Goal: Task Accomplishment & Management: Complete application form

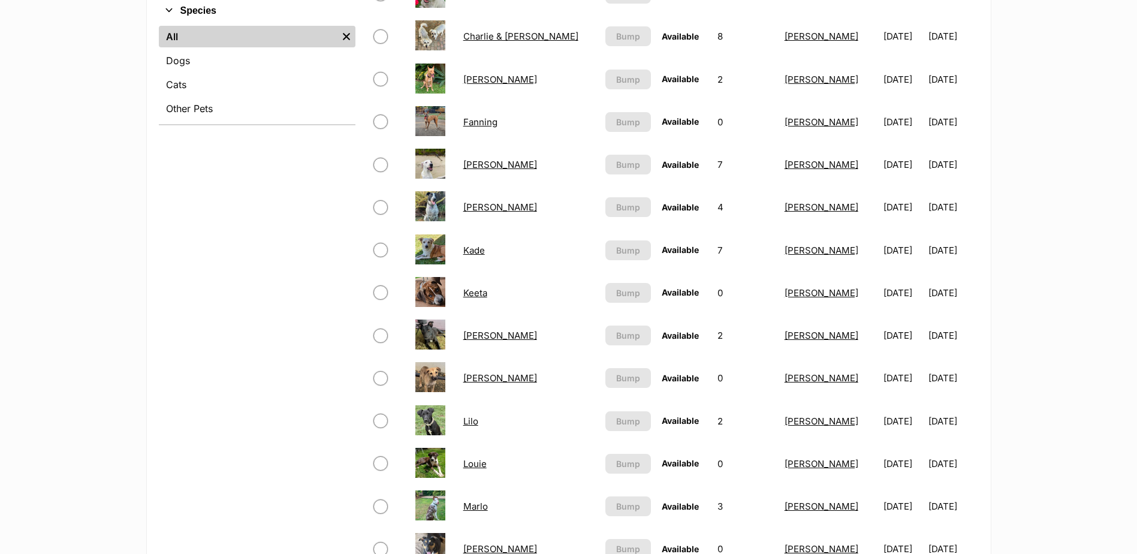
scroll to position [599, 0]
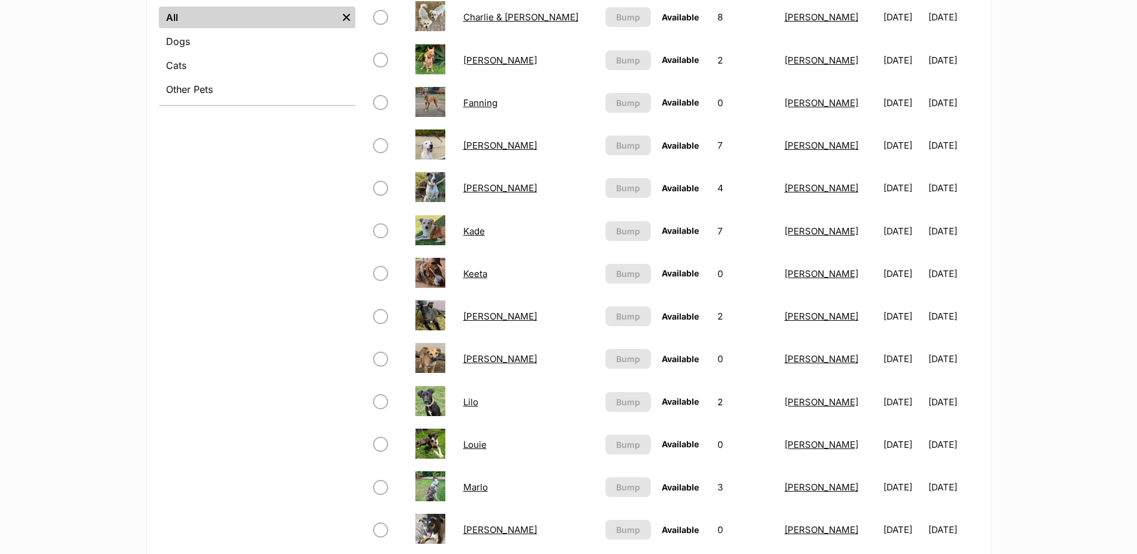
click at [478, 398] on link "Lilo" at bounding box center [470, 401] width 15 height 11
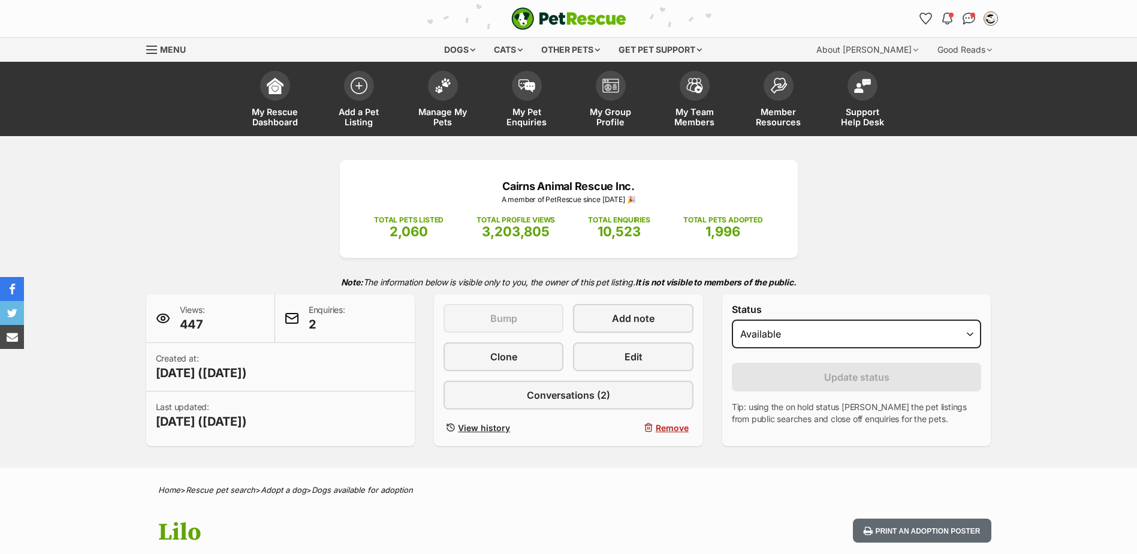
click at [946, 241] on div "Cairns Animal Rescue Inc. A member of PetRescue since [DATE] 🎉 TOTAL PETS LISTE…" at bounding box center [568, 303] width 881 height 286
click at [358, 89] on img at bounding box center [359, 82] width 17 height 17
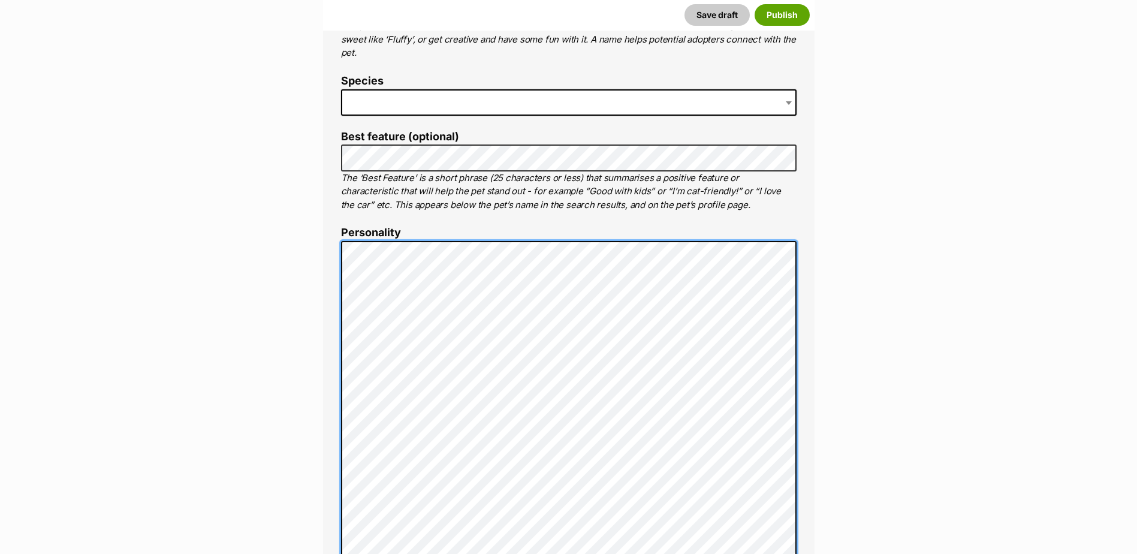
scroll to position [546, 0]
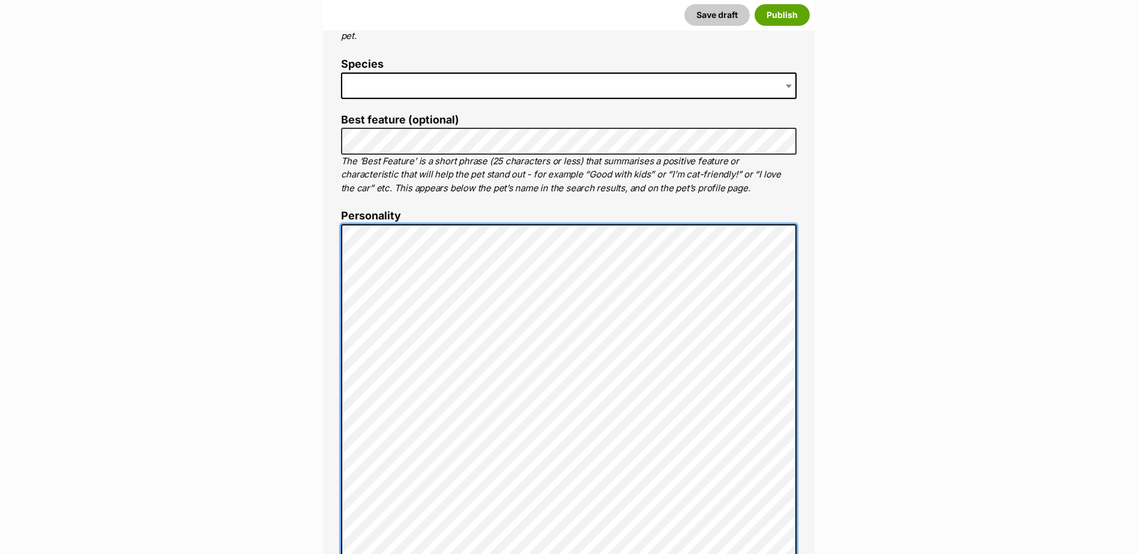
click at [338, 238] on div "About This Pet Name Henlo there, it looks like you might be using the pet name …" at bounding box center [568, 446] width 491 height 1078
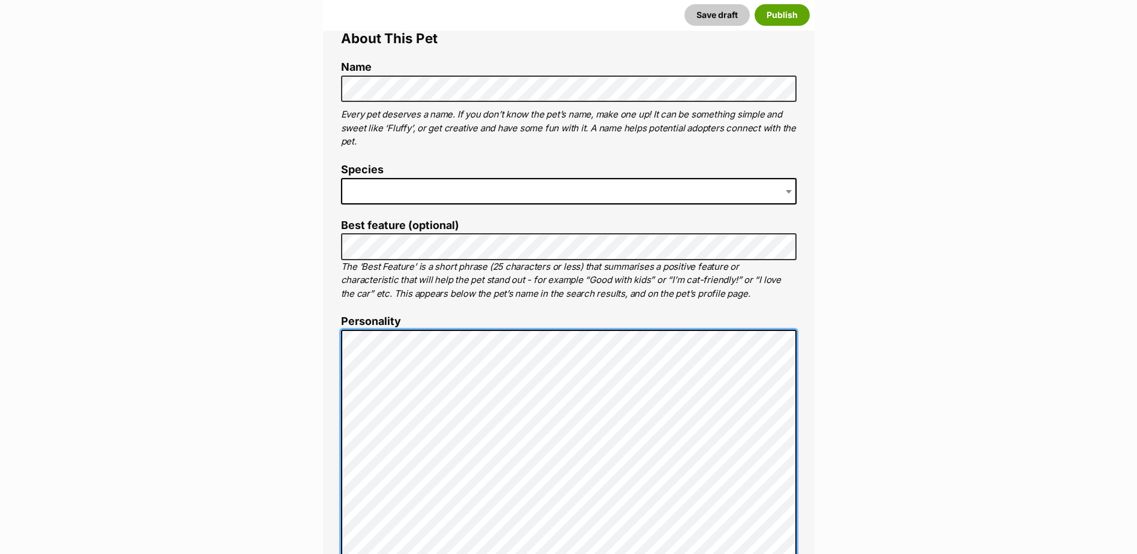
scroll to position [426, 0]
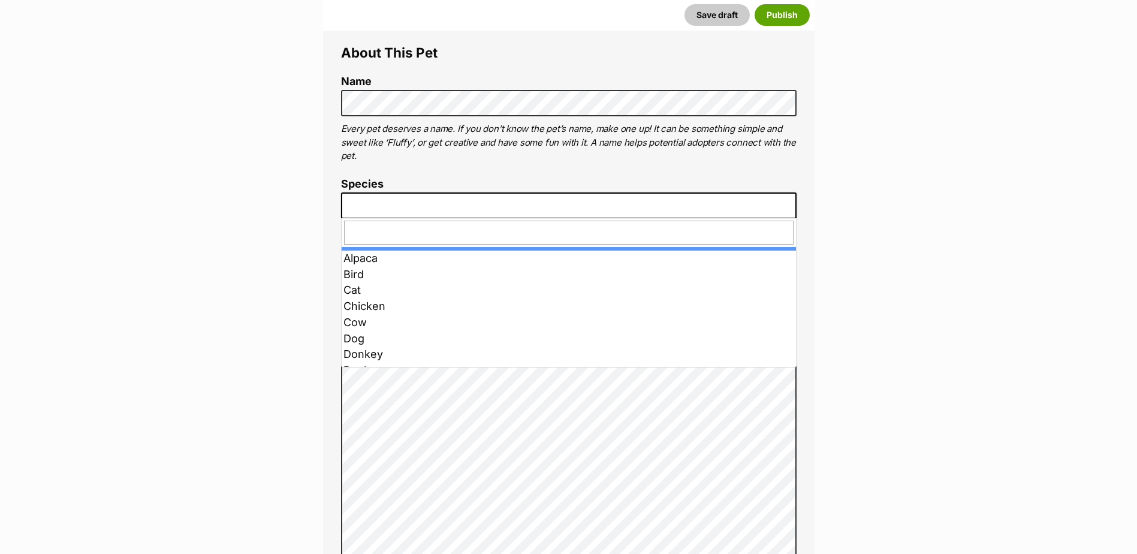
click at [519, 206] on span at bounding box center [568, 205] width 455 height 26
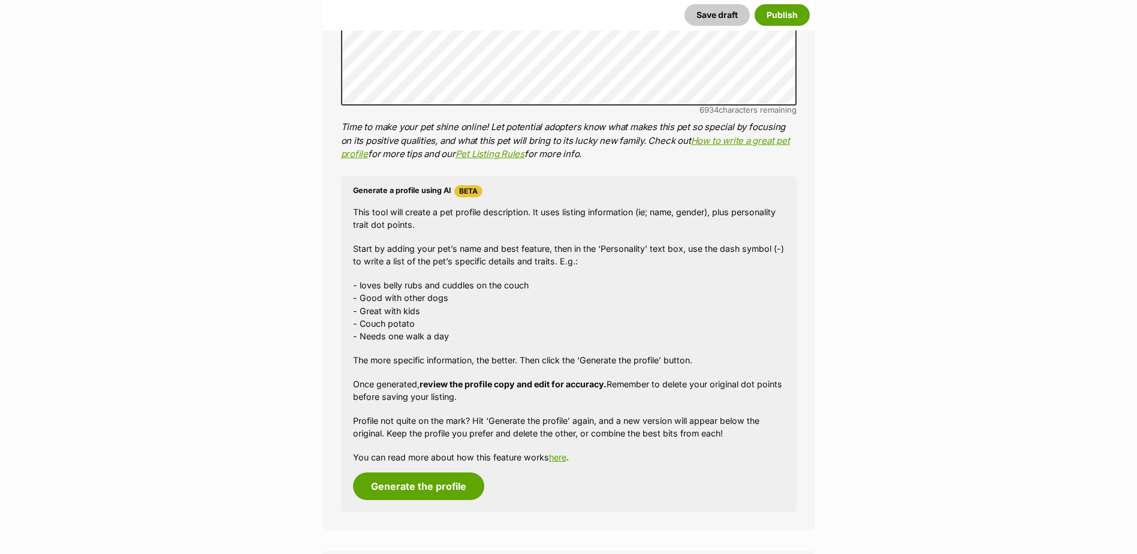
scroll to position [1265, 0]
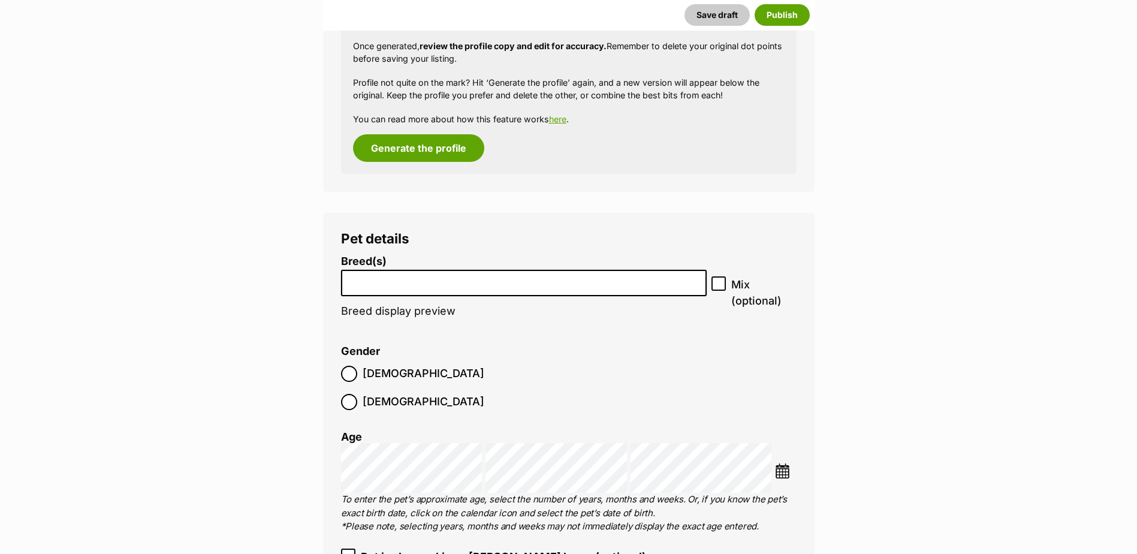
click at [434, 285] on input "search" at bounding box center [524, 280] width 358 height 13
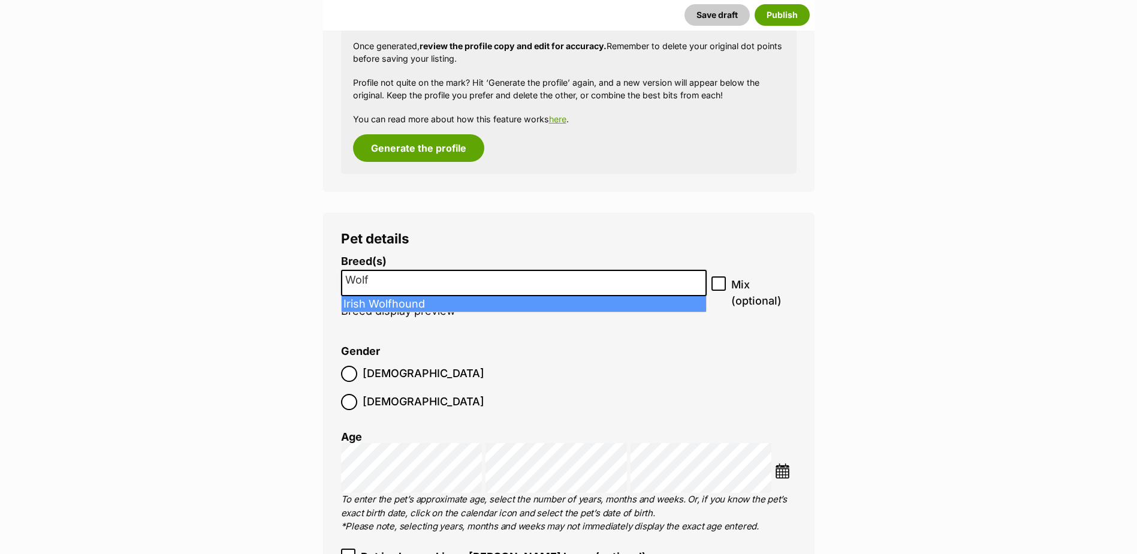
type input "Wolf"
select select "114"
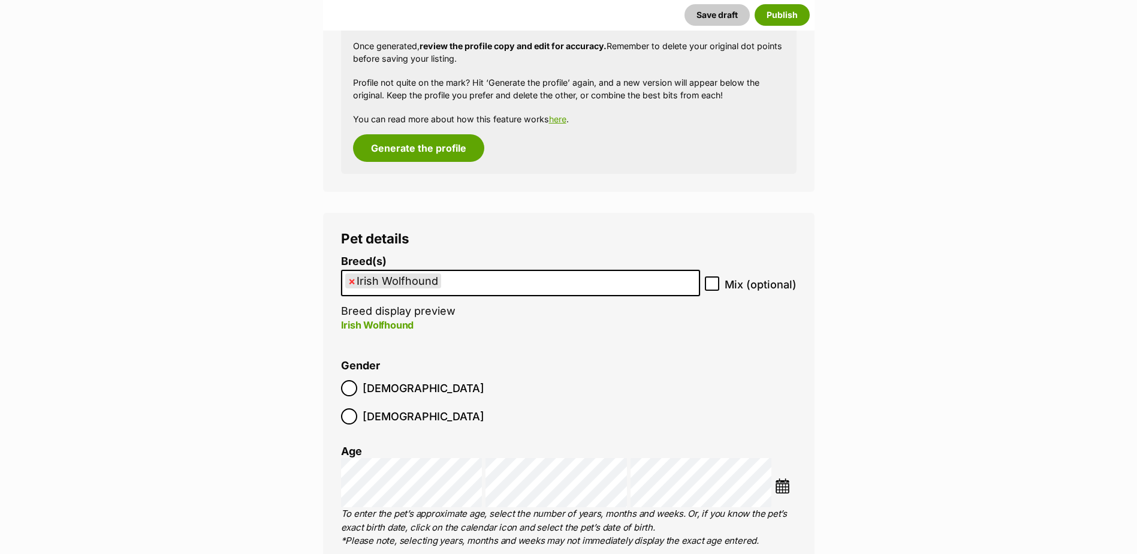
drag, startPoint x: 714, startPoint y: 279, endPoint x: 650, endPoint y: 314, distance: 72.9
click at [714, 280] on icon at bounding box center [712, 283] width 8 height 8
click at [714, 280] on input "Mix (optional)" at bounding box center [712, 283] width 14 height 14
checkbox input "true"
click at [782, 478] on img at bounding box center [782, 485] width 15 height 15
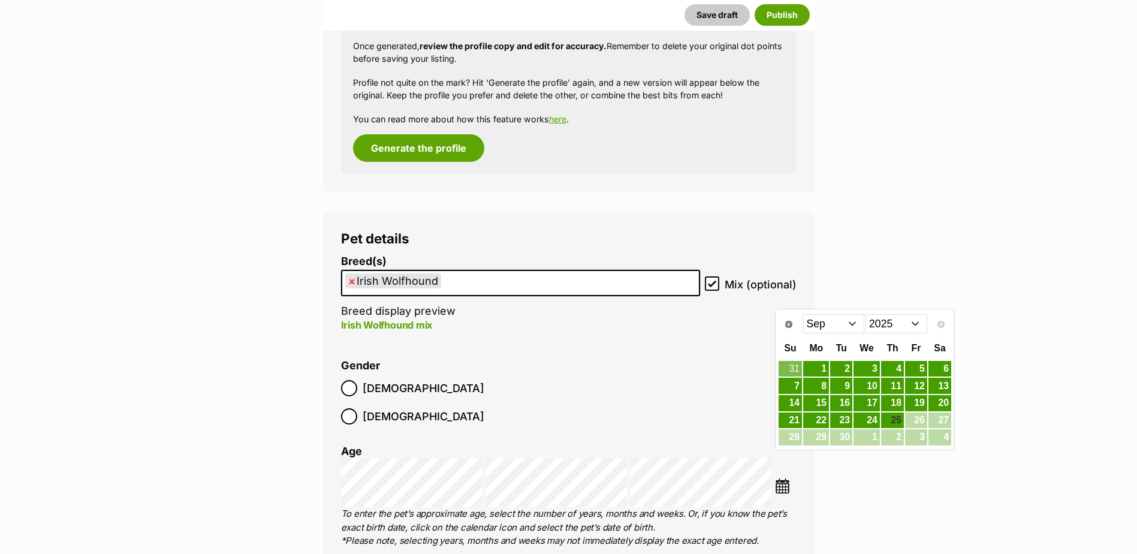
click at [836, 326] on select "Jan Feb Mar Apr May Jun Jul Aug Sep" at bounding box center [834, 323] width 62 height 19
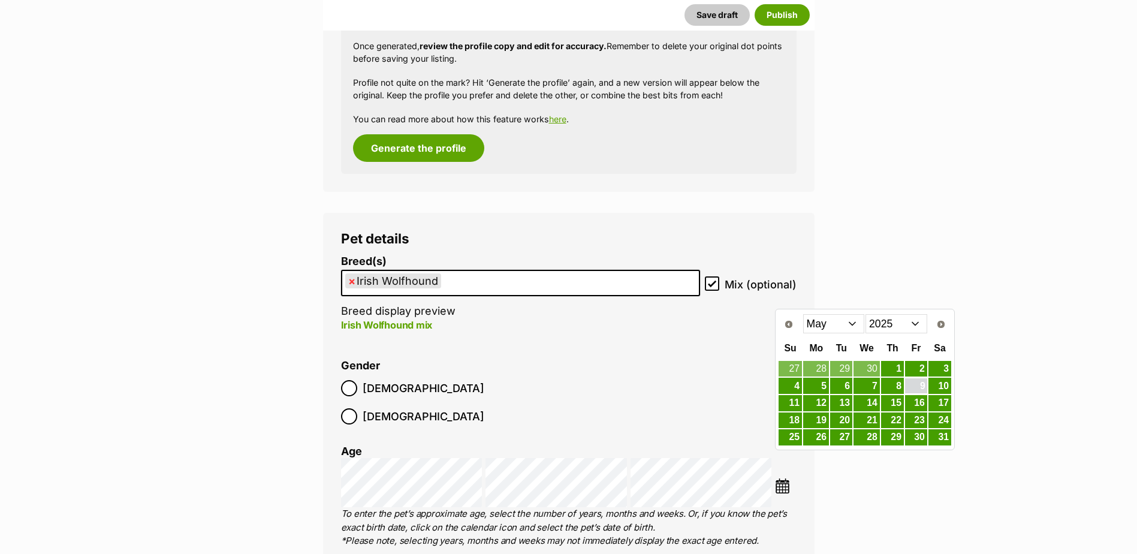
click at [913, 386] on link "9" at bounding box center [916, 385] width 22 height 15
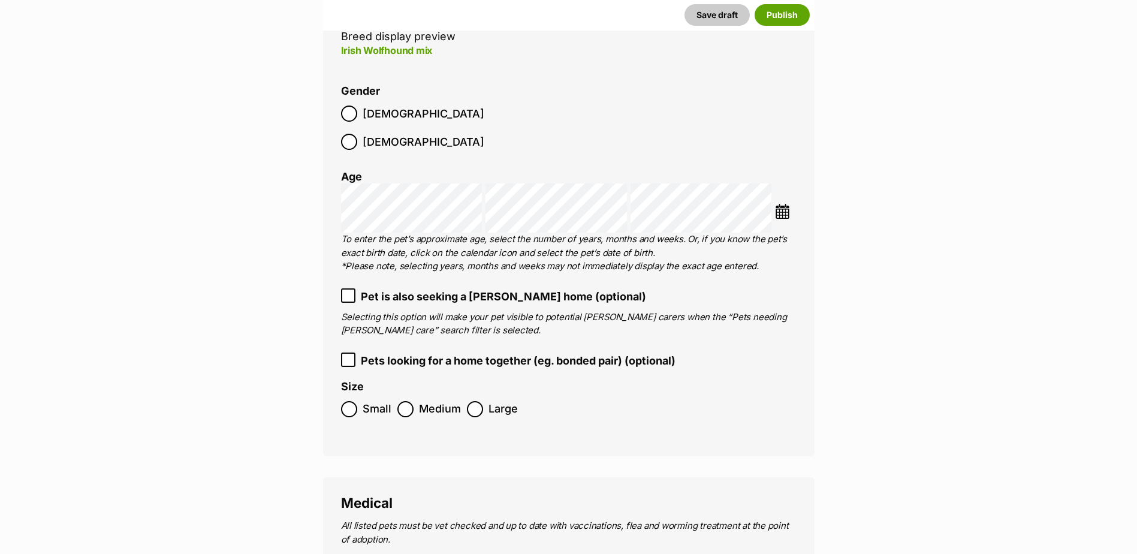
scroll to position [1564, 0]
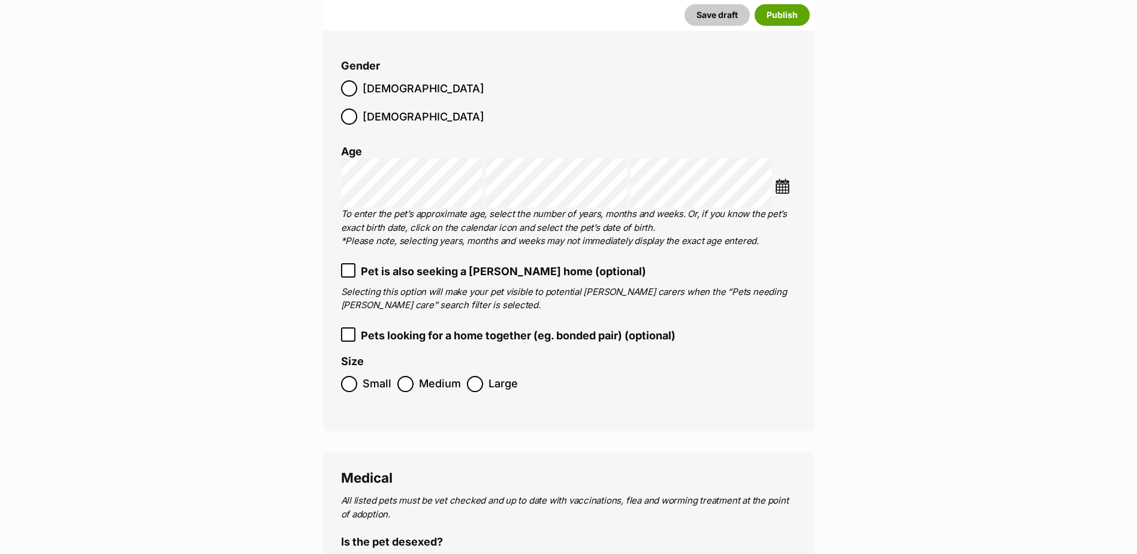
click at [416, 376] on label "Medium" at bounding box center [429, 384] width 64 height 16
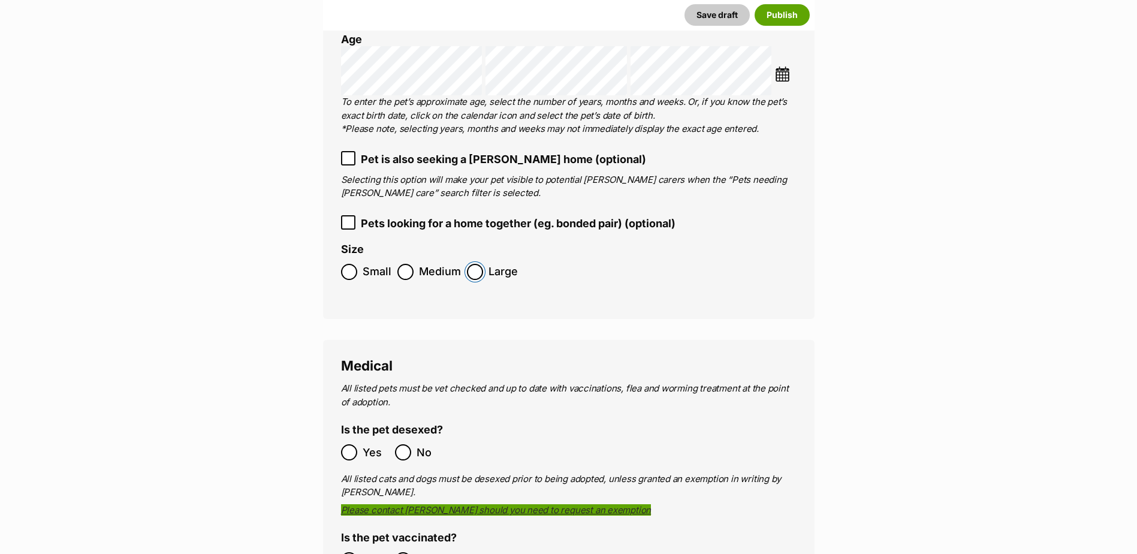
scroll to position [1864, 0]
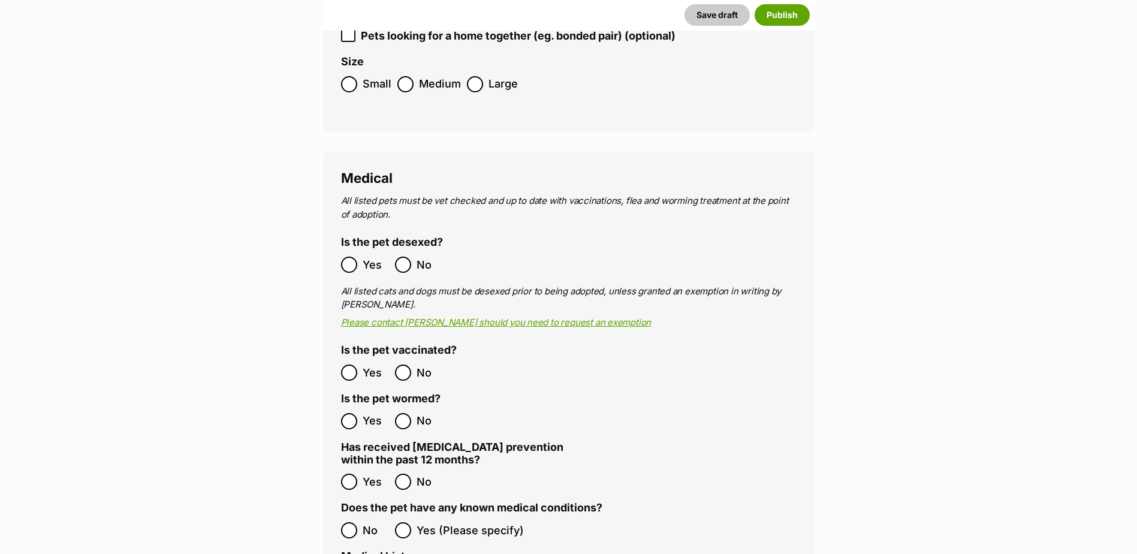
click at [346, 407] on ol "Yes No" at bounding box center [455, 421] width 228 height 28
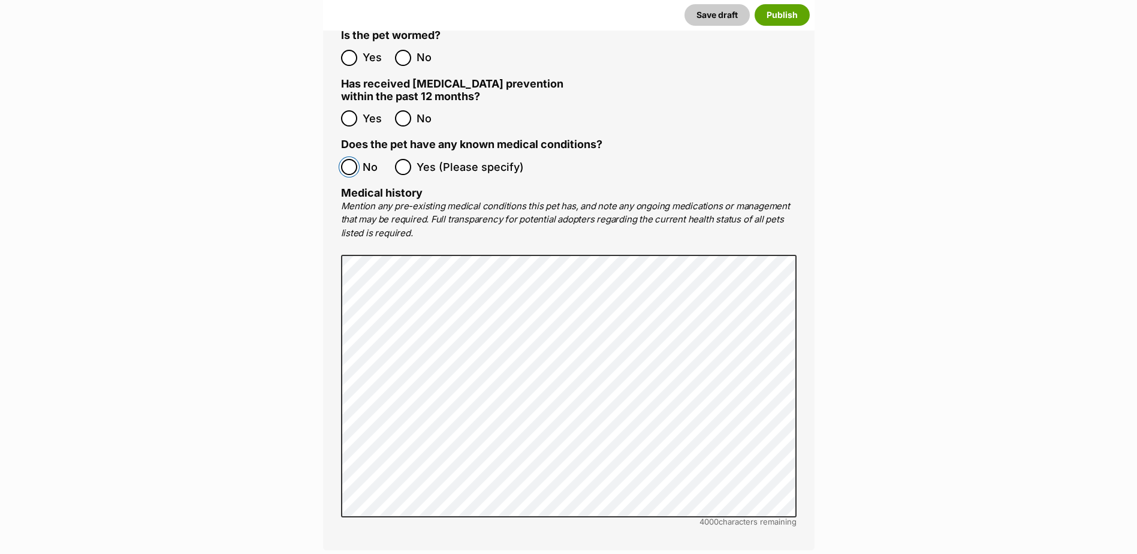
scroll to position [2523, 0]
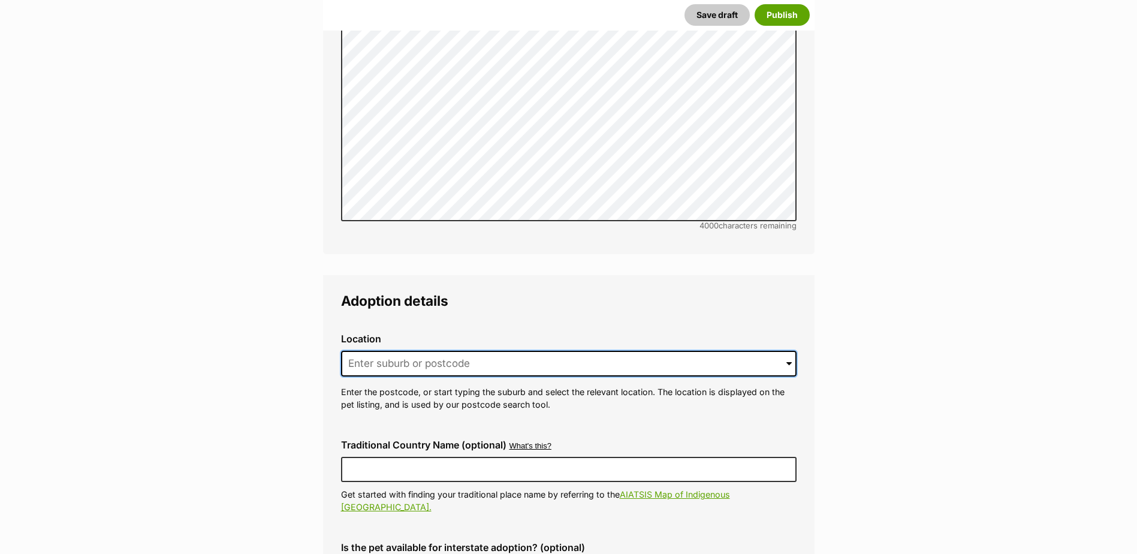
click at [437, 351] on input at bounding box center [568, 364] width 455 height 26
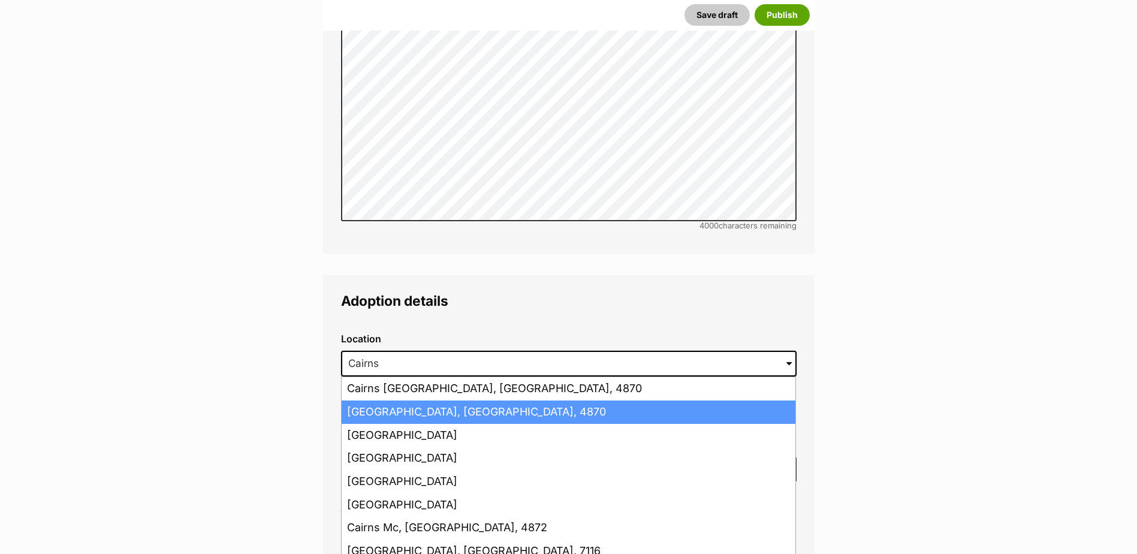
click at [442, 400] on li "Cairns, Queensland, 4870" at bounding box center [569, 411] width 454 height 23
type input "Cairns, Queensland, 4870"
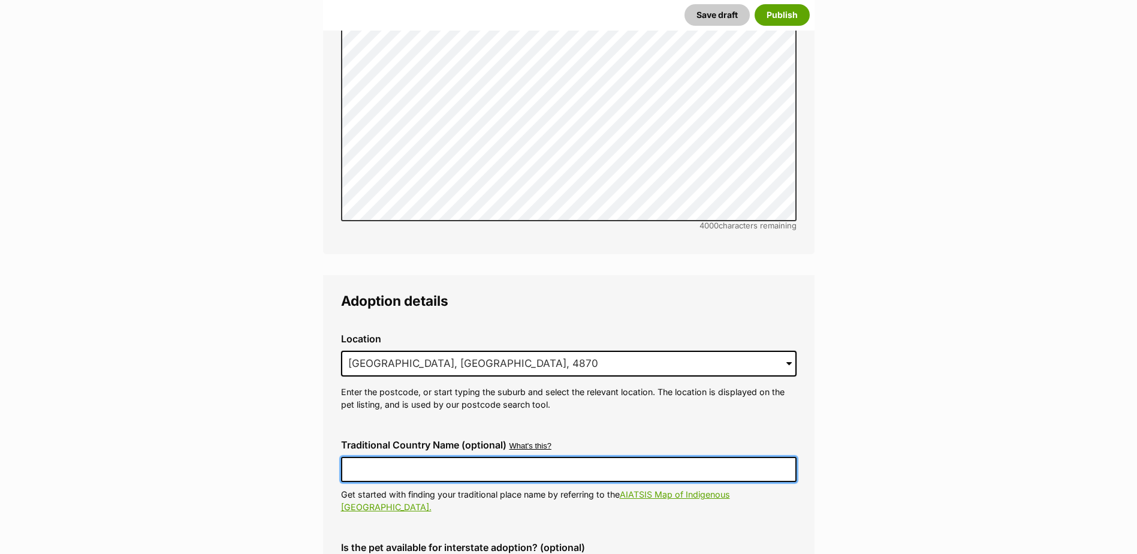
click at [413, 457] on input "Traditional Country Name (optional)" at bounding box center [568, 469] width 455 height 25
type input "Australia"
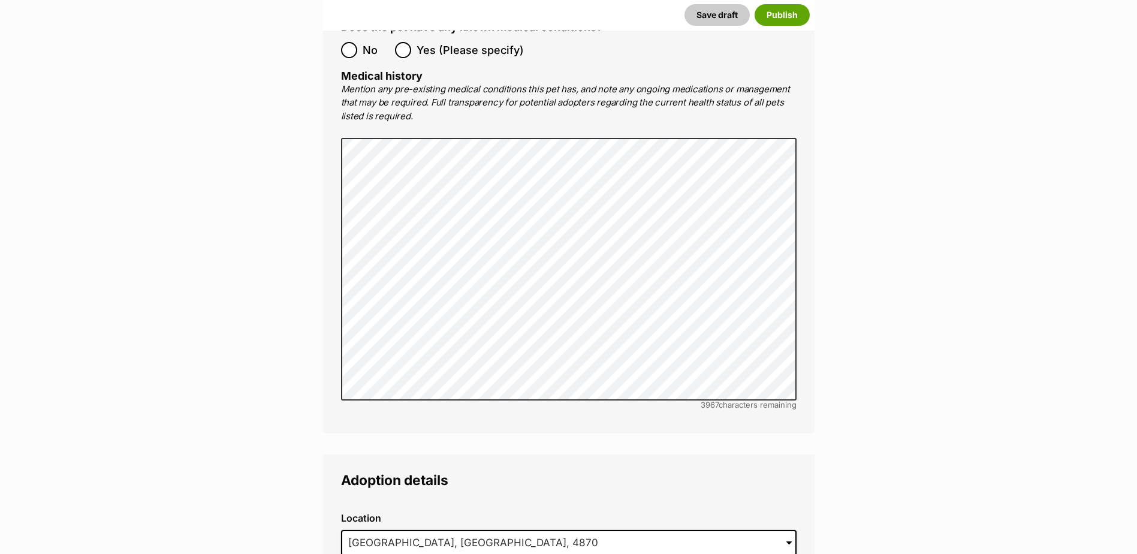
scroll to position [2703, 0]
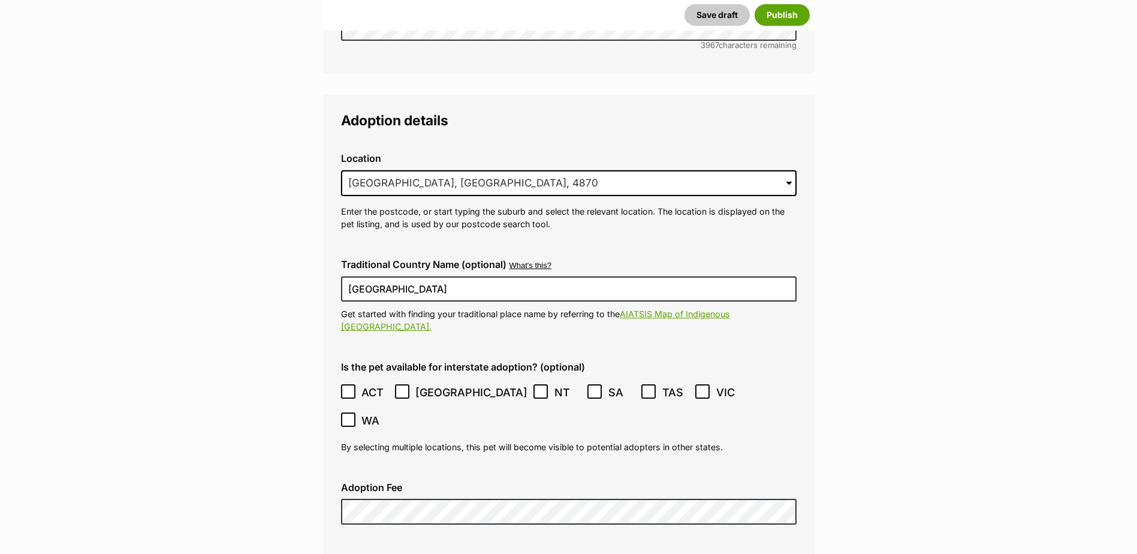
click at [554, 384] on span "NT" at bounding box center [567, 392] width 27 height 16
click at [590, 387] on icon at bounding box center [594, 391] width 8 height 8
click at [644, 387] on icon at bounding box center [648, 391] width 8 height 8
click at [352, 415] on icon at bounding box center [348, 419] width 8 height 8
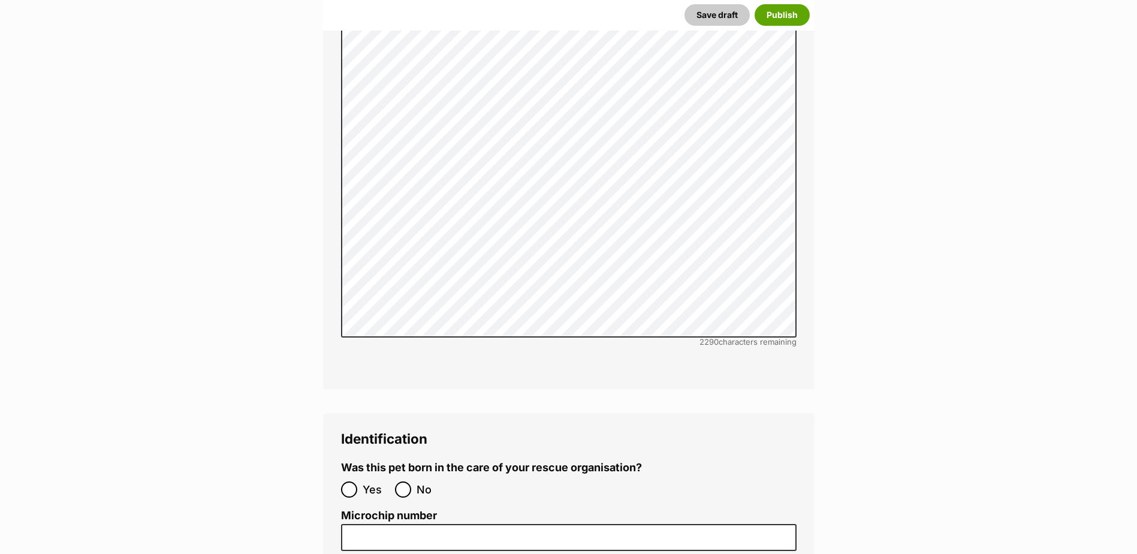
scroll to position [3842, 0]
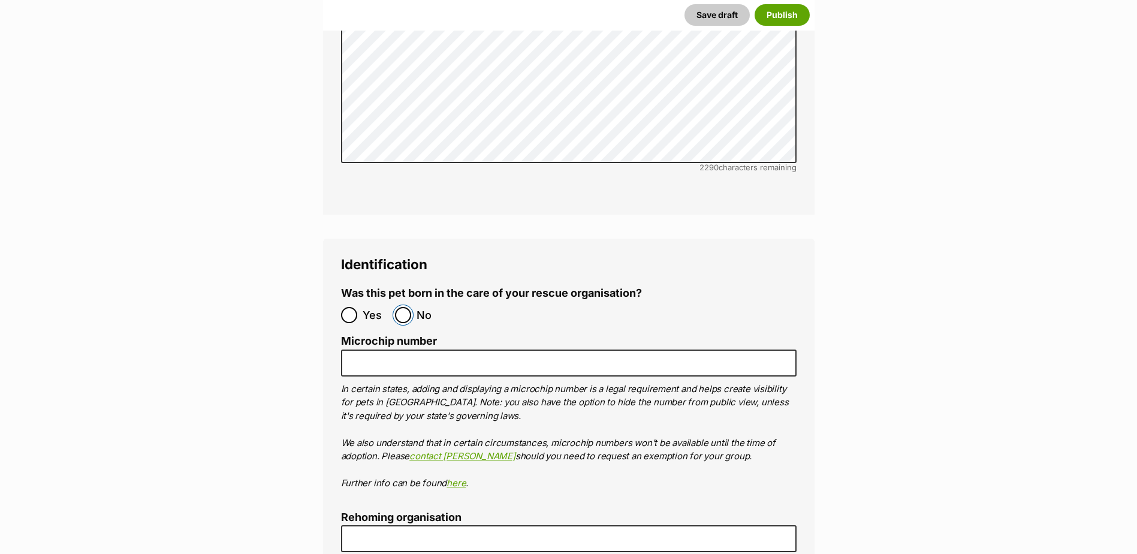
click at [403, 307] on input "No" at bounding box center [403, 315] width 16 height 16
radio input "true"
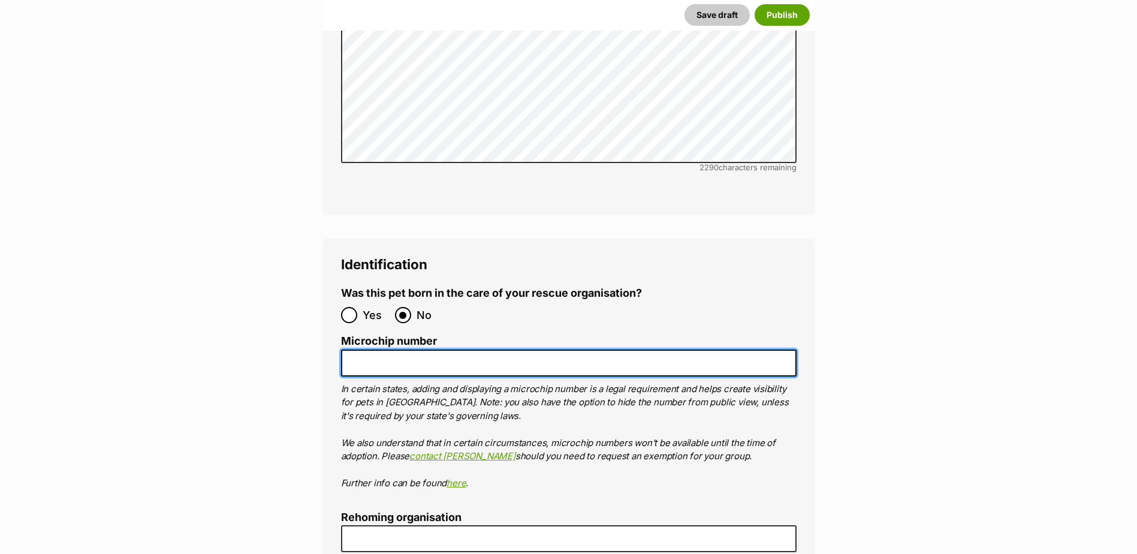
paste input "978142001155835"
type input "978142001155835"
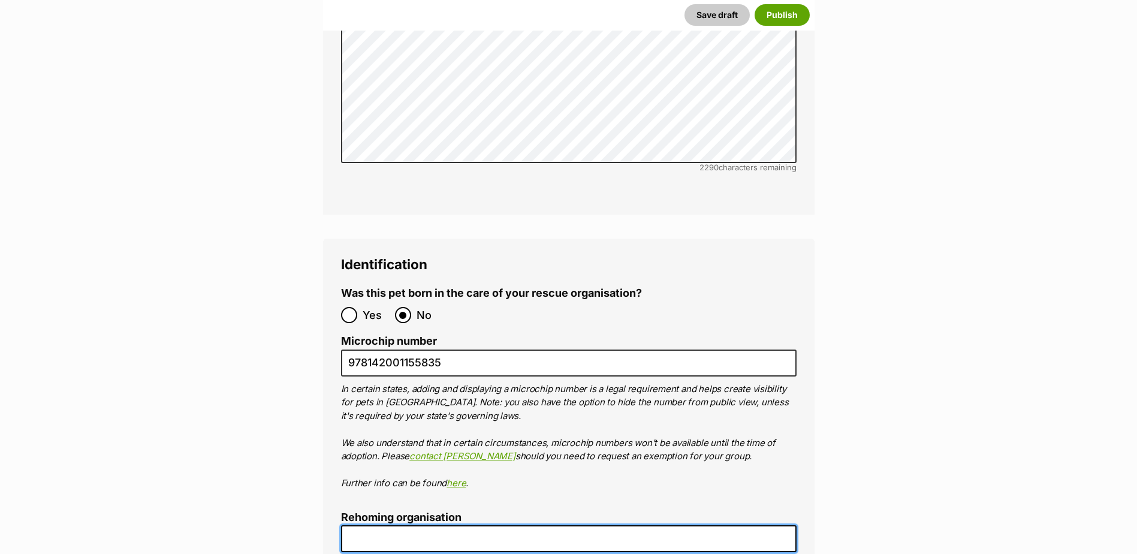
click at [367, 525] on input "Rehoming organisation" at bounding box center [568, 538] width 455 height 27
type input "Cairns Animal Rescue"
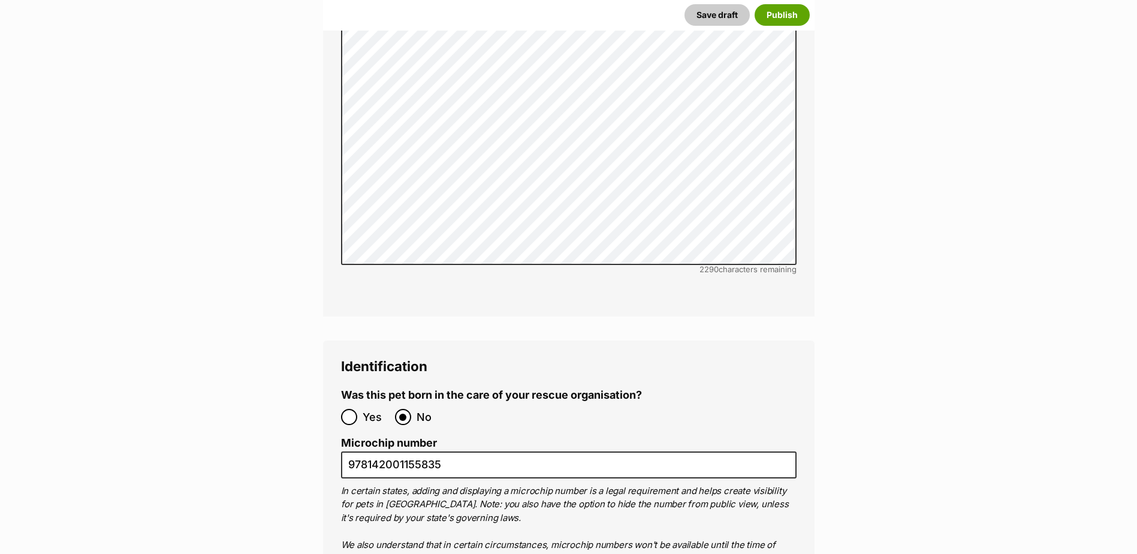
scroll to position [3965, 0]
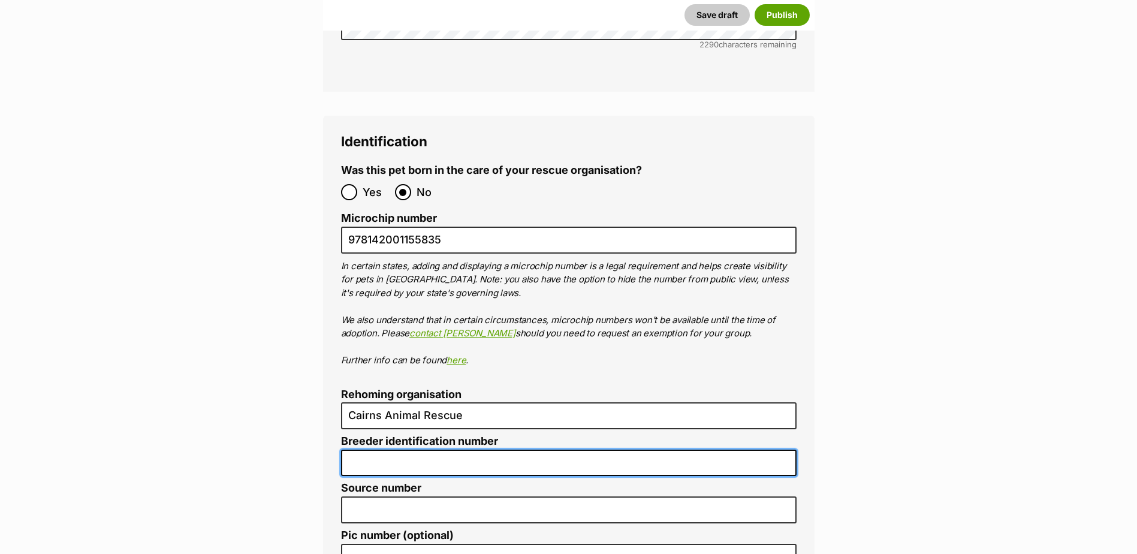
click at [442, 449] on input "Breeder identification number" at bounding box center [568, 462] width 455 height 27
type input "BIN005204403508"
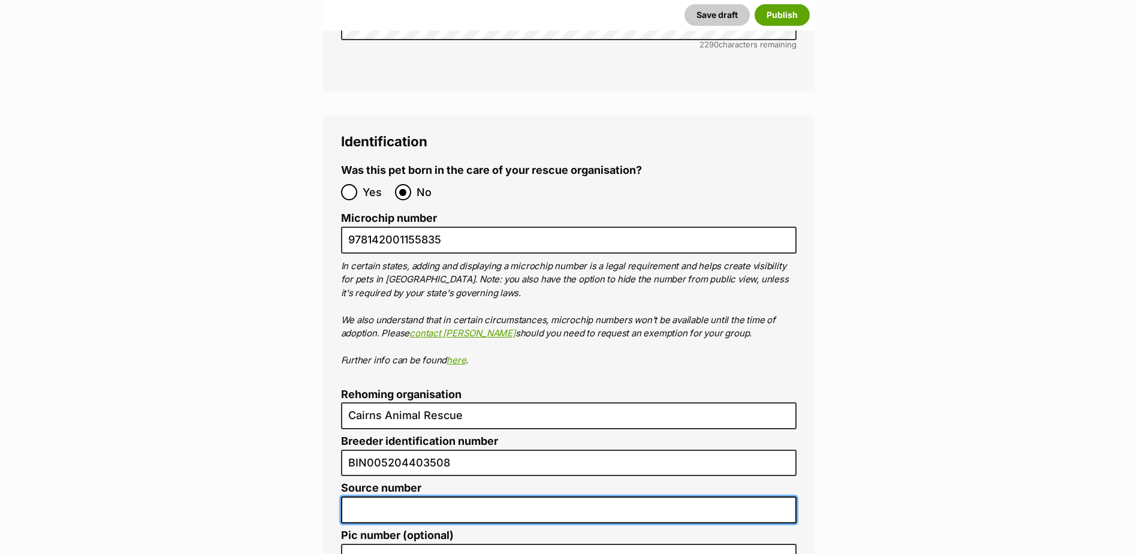
click at [401, 496] on input "Source number" at bounding box center [568, 509] width 455 height 27
type input "RE116878"
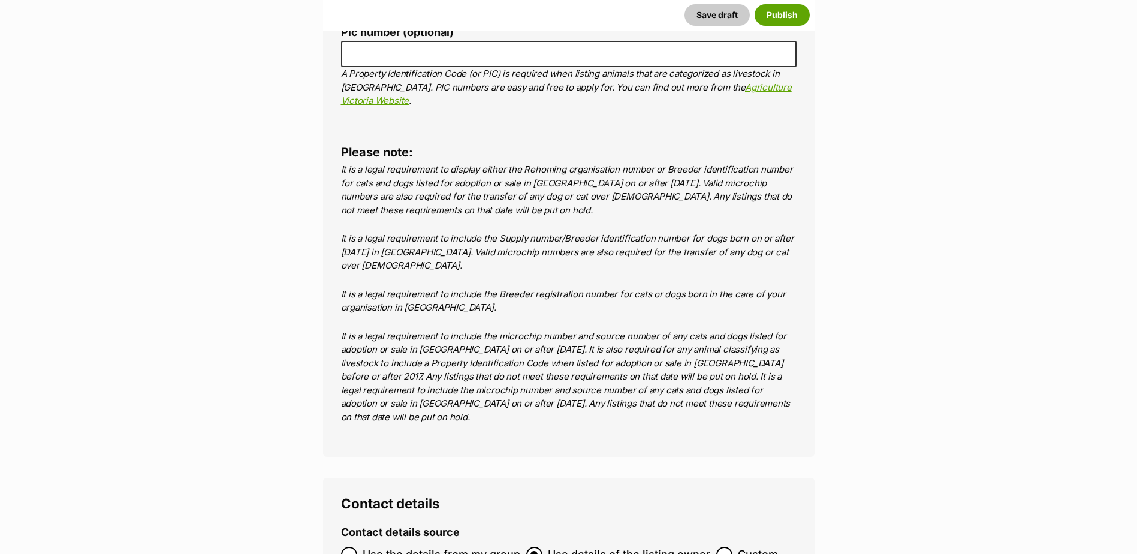
scroll to position [4607, 0]
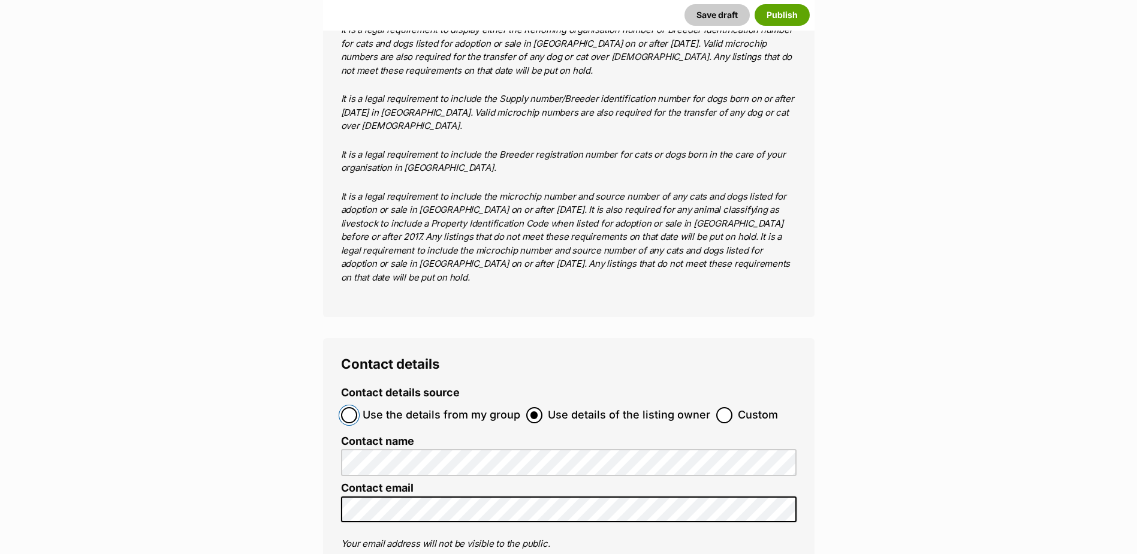
click at [349, 407] on input "Use the details from my group" at bounding box center [349, 415] width 16 height 16
radio input "true"
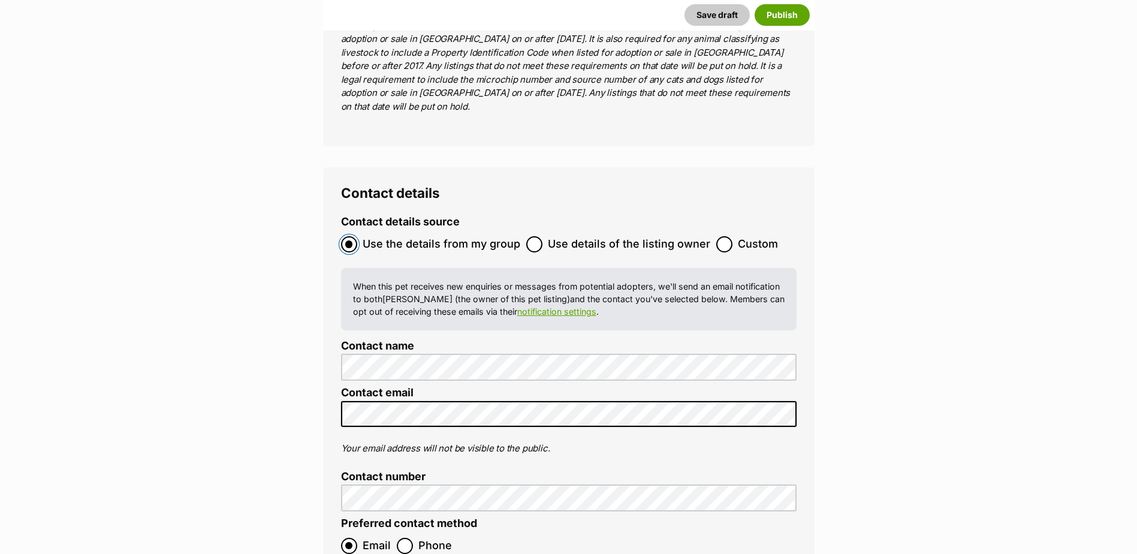
scroll to position [4906, 0]
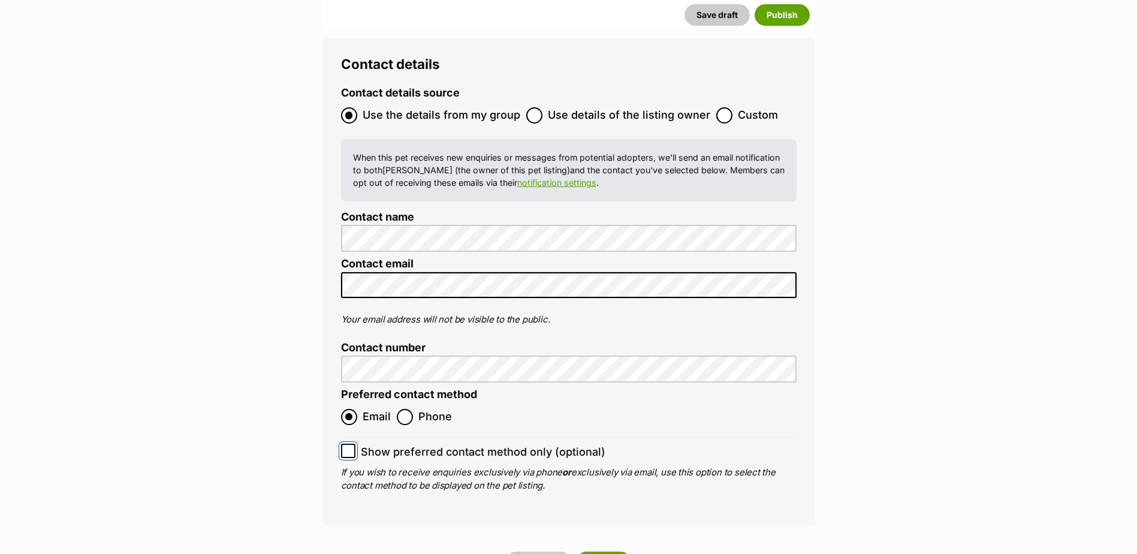
click at [341, 443] on input "Show preferred contact method only (optional)" at bounding box center [348, 450] width 14 height 14
checkbox input "true"
click at [607, 551] on button "Publish" at bounding box center [603, 562] width 55 height 22
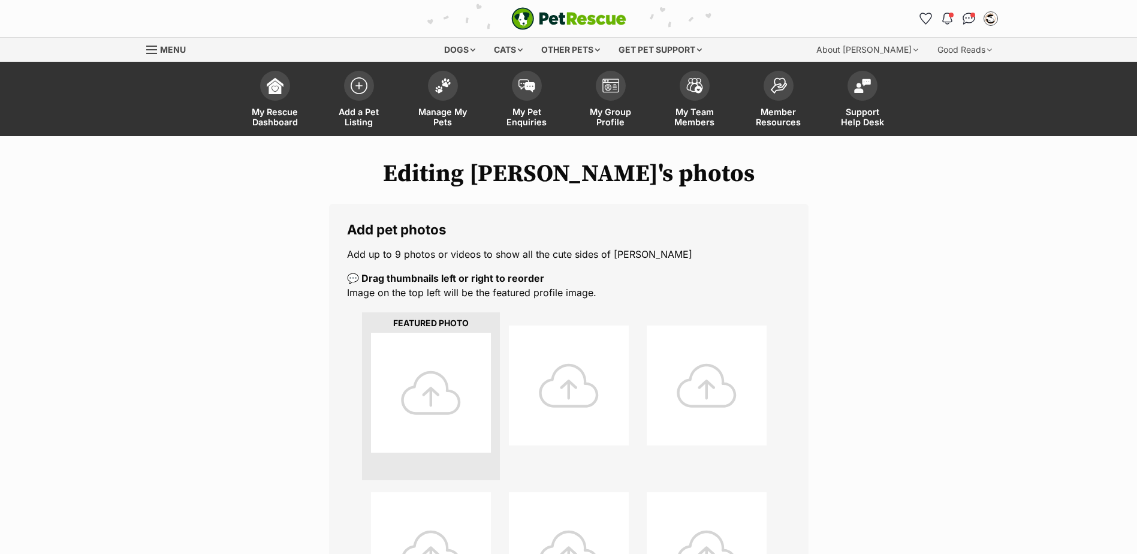
click at [413, 393] on div at bounding box center [431, 393] width 120 height 120
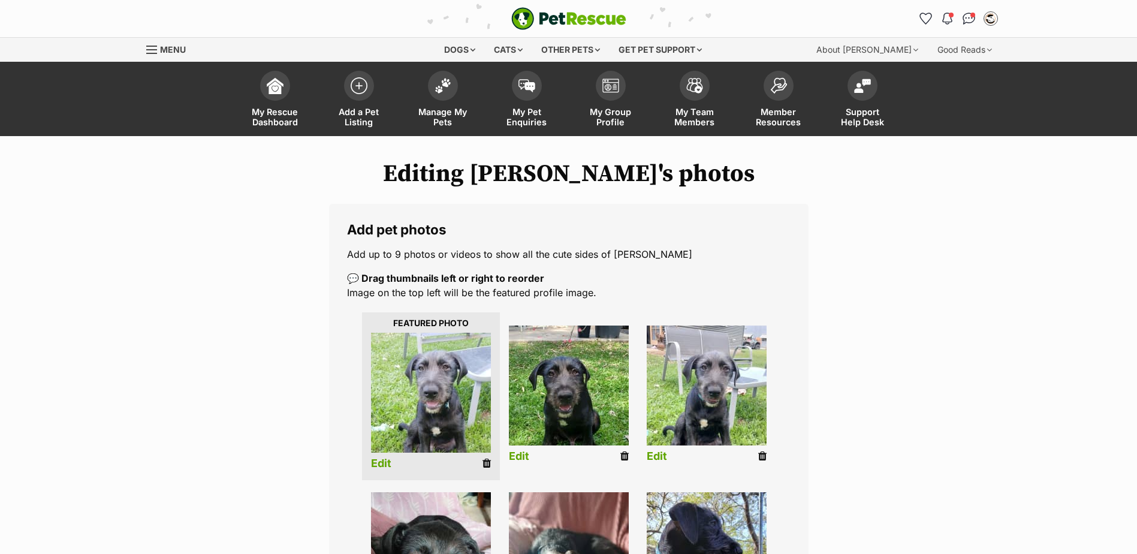
click at [388, 466] on link "Edit" at bounding box center [381, 463] width 20 height 13
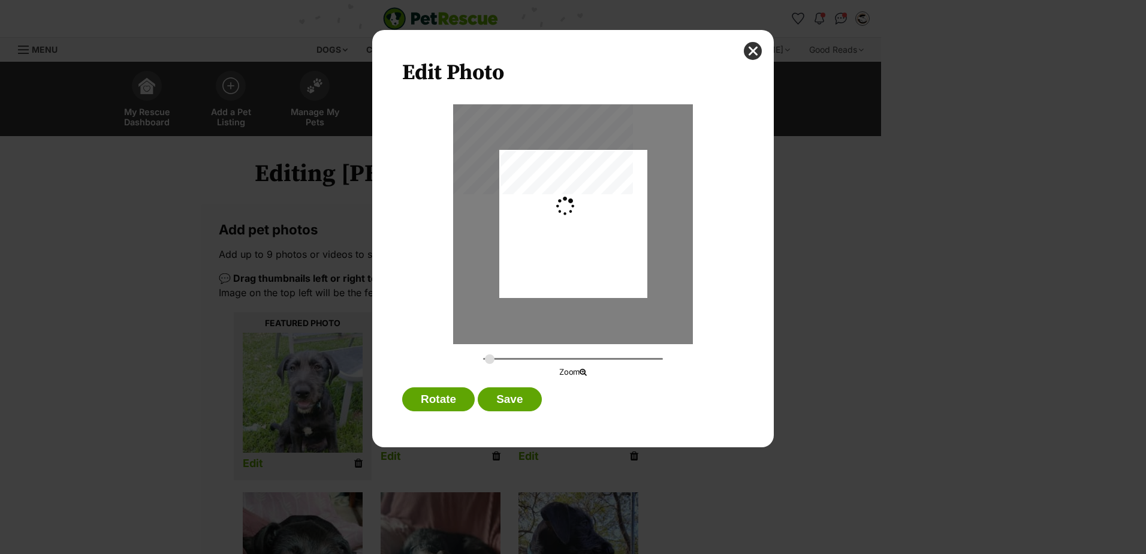
type input "0.2744"
drag, startPoint x: 575, startPoint y: 262, endPoint x: 575, endPoint y: 269, distance: 7.2
click at [575, 269] on div "Dialog Window - Close (Press escape to close)" at bounding box center [573, 230] width 148 height 197
click at [527, 407] on button "Save" at bounding box center [510, 399] width 64 height 24
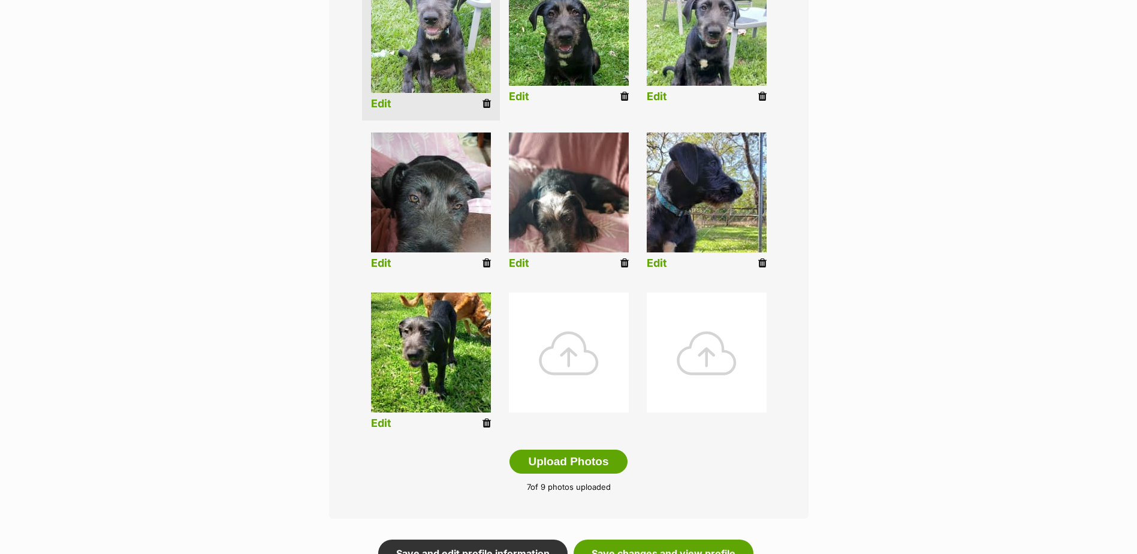
scroll to position [659, 0]
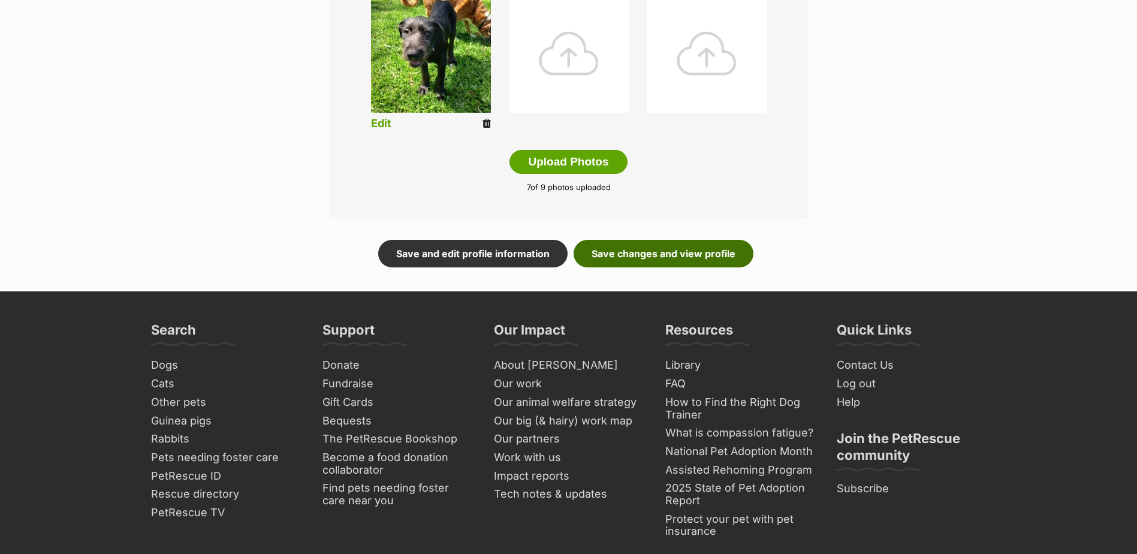
click at [657, 259] on link "Save changes and view profile" at bounding box center [663, 254] width 180 height 28
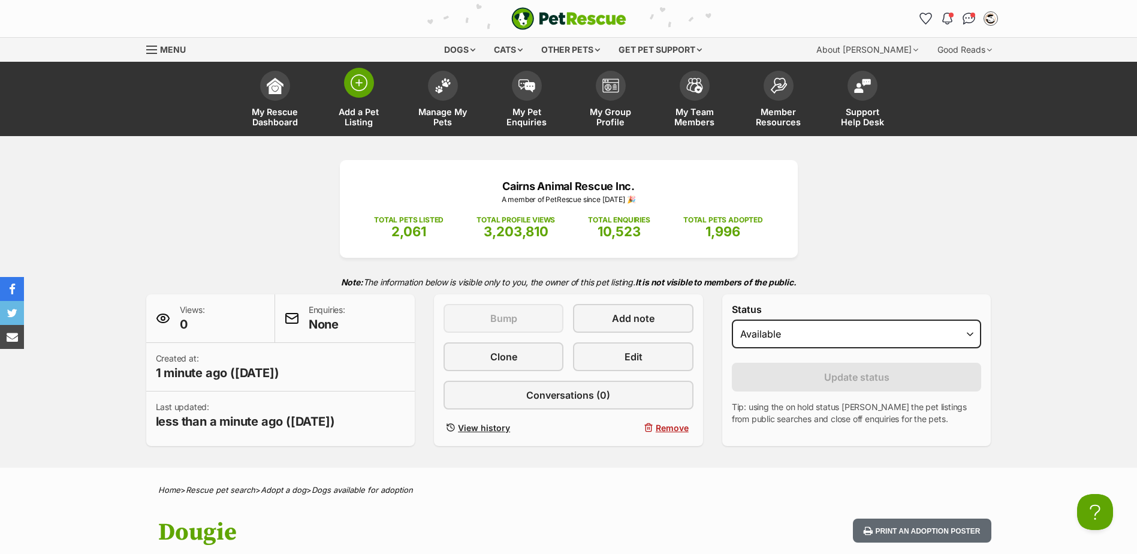
click at [351, 101] on link "Add a Pet Listing" at bounding box center [359, 100] width 84 height 71
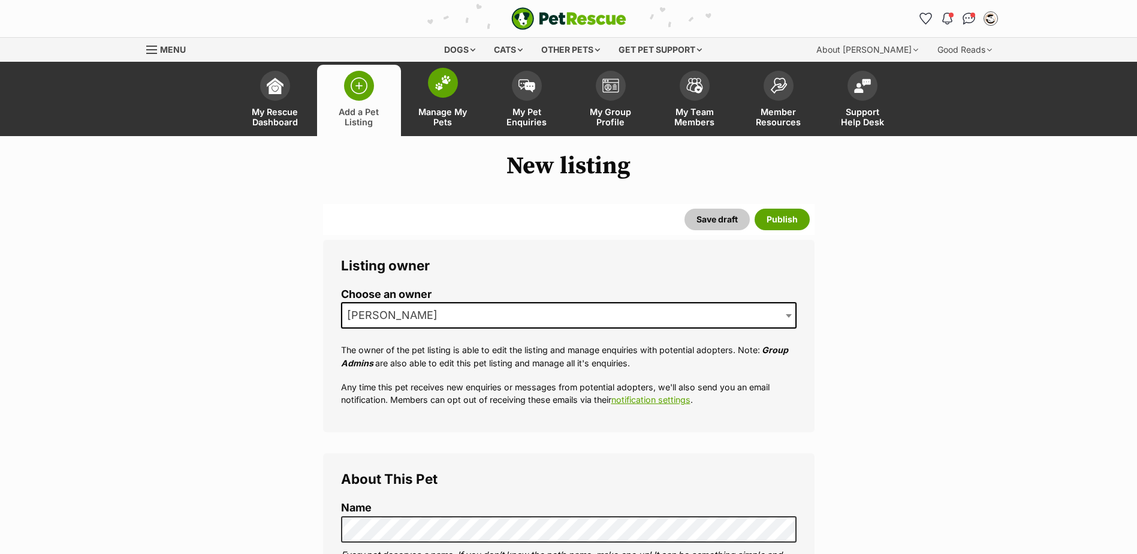
click at [450, 78] on img at bounding box center [442, 83] width 17 height 16
click at [378, 81] on link "Add a Pet Listing" at bounding box center [359, 100] width 84 height 71
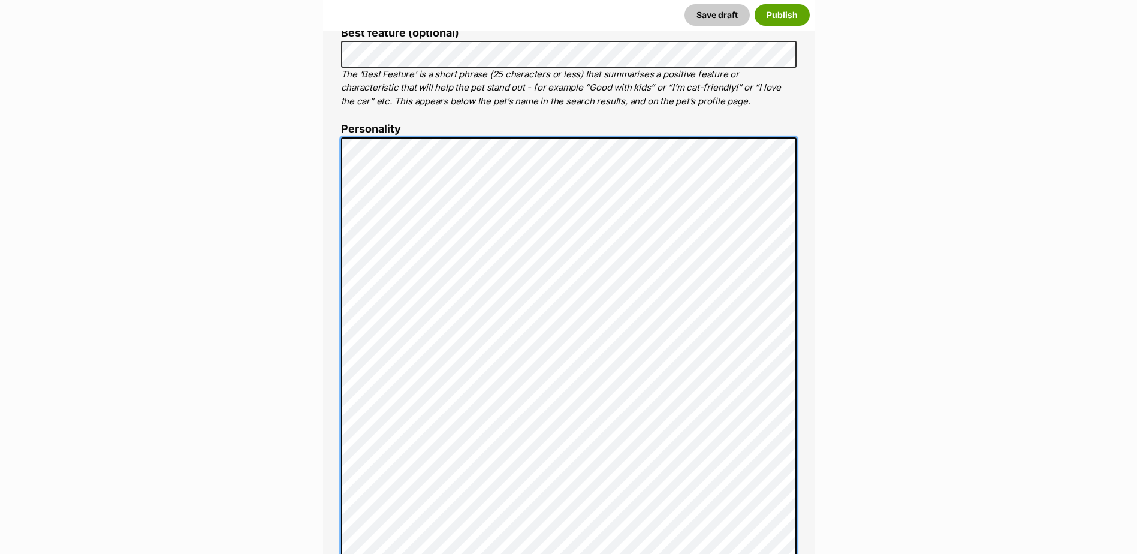
scroll to position [657, 0]
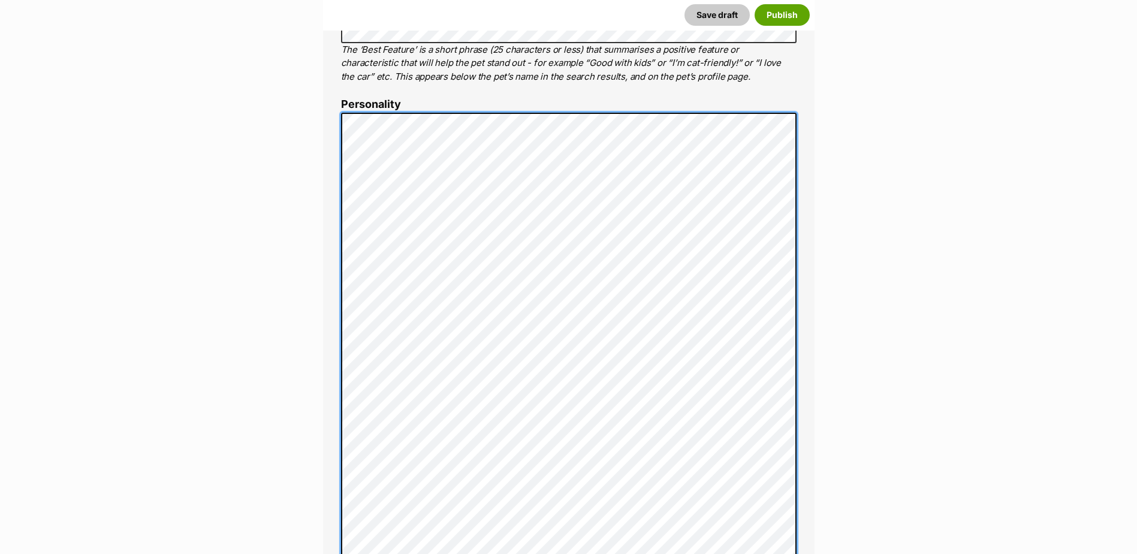
click at [338, 113] on div "About This Pet Name Henlo there, it looks like you might be using the pet name …" at bounding box center [568, 397] width 491 height 1202
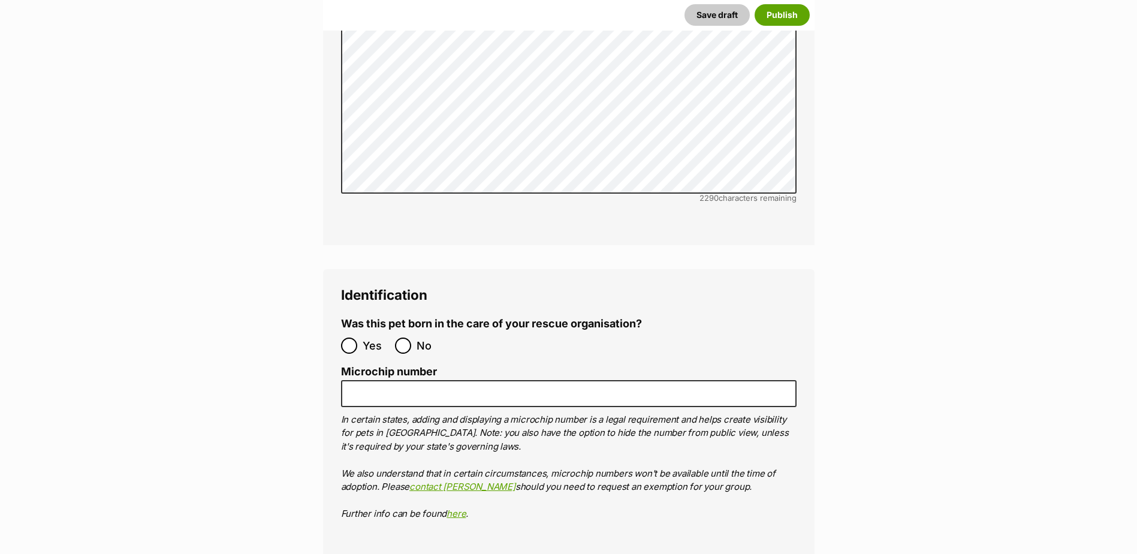
scroll to position [3593, 0]
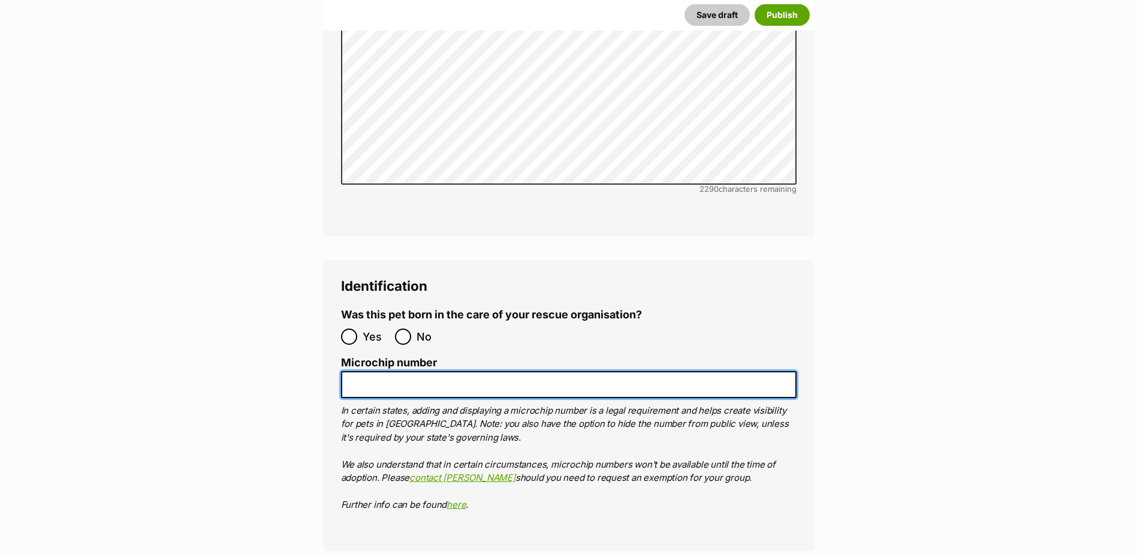
paste input "978142001155422"
type input "978142001155422"
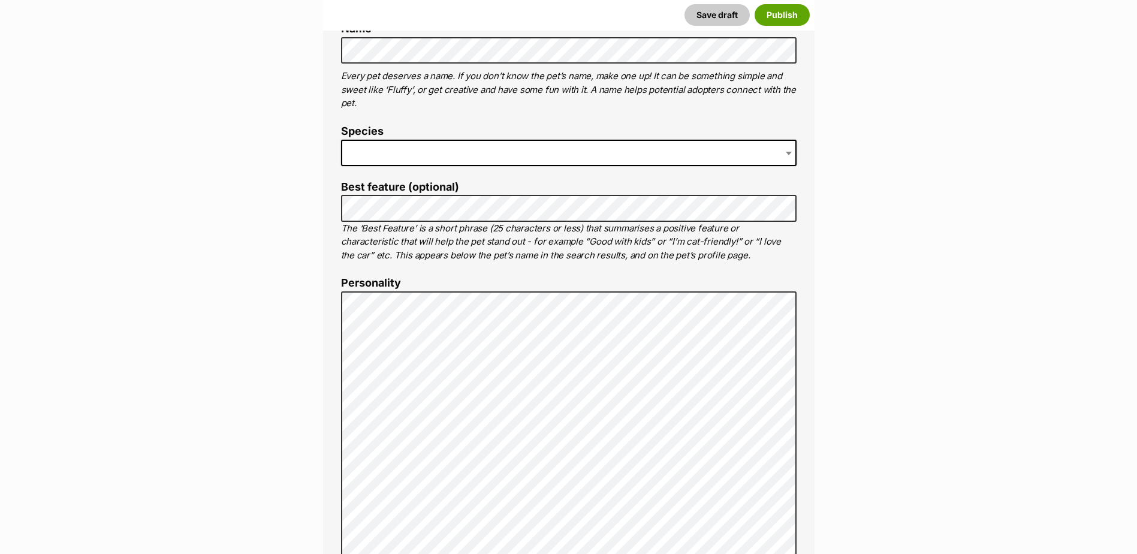
scroll to position [478, 0]
click at [499, 153] on span at bounding box center [568, 154] width 455 height 26
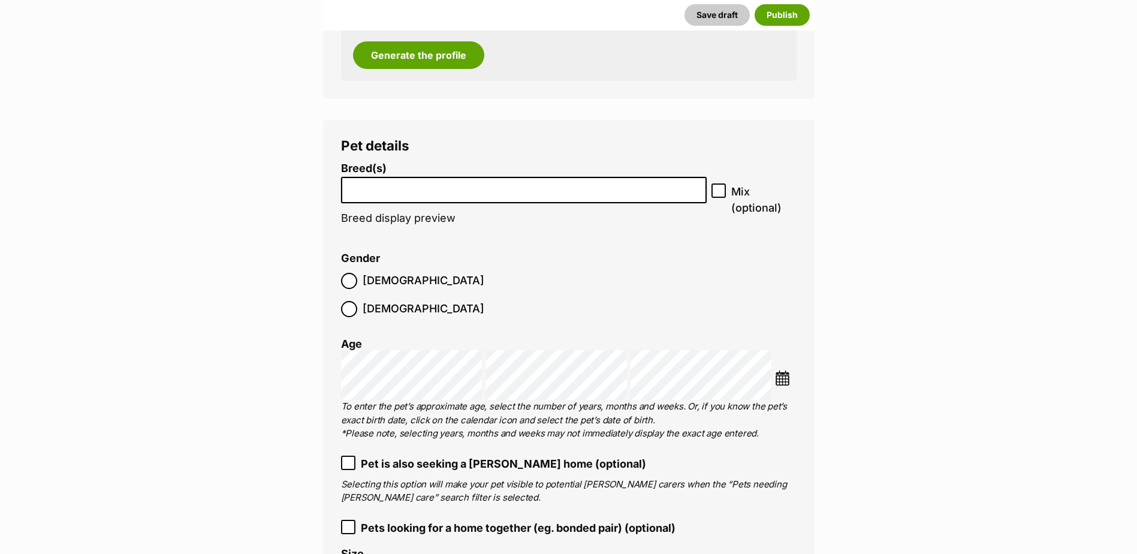
scroll to position [1436, 0]
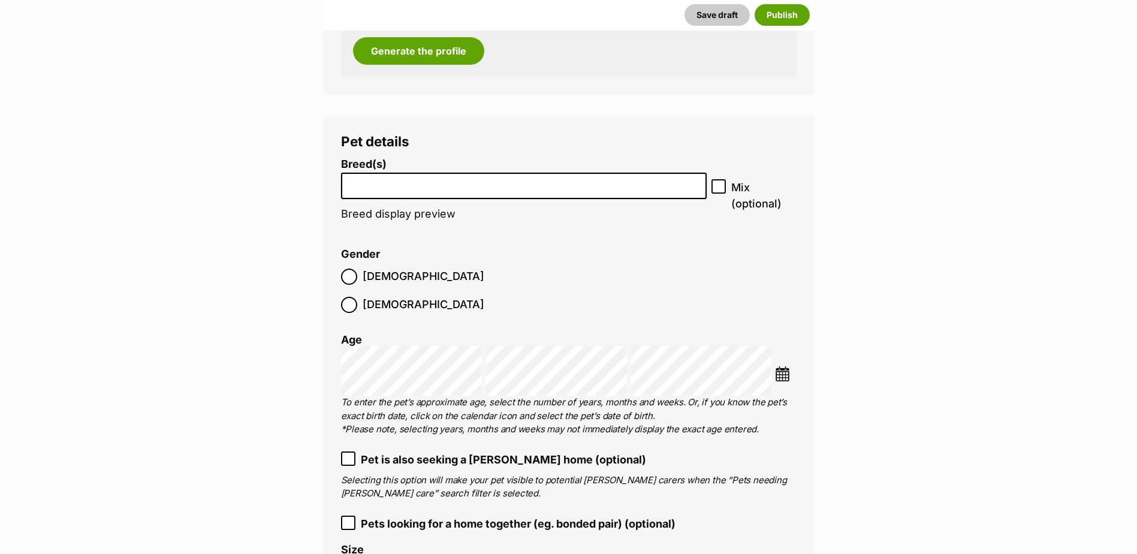
click at [409, 187] on input "search" at bounding box center [524, 183] width 358 height 13
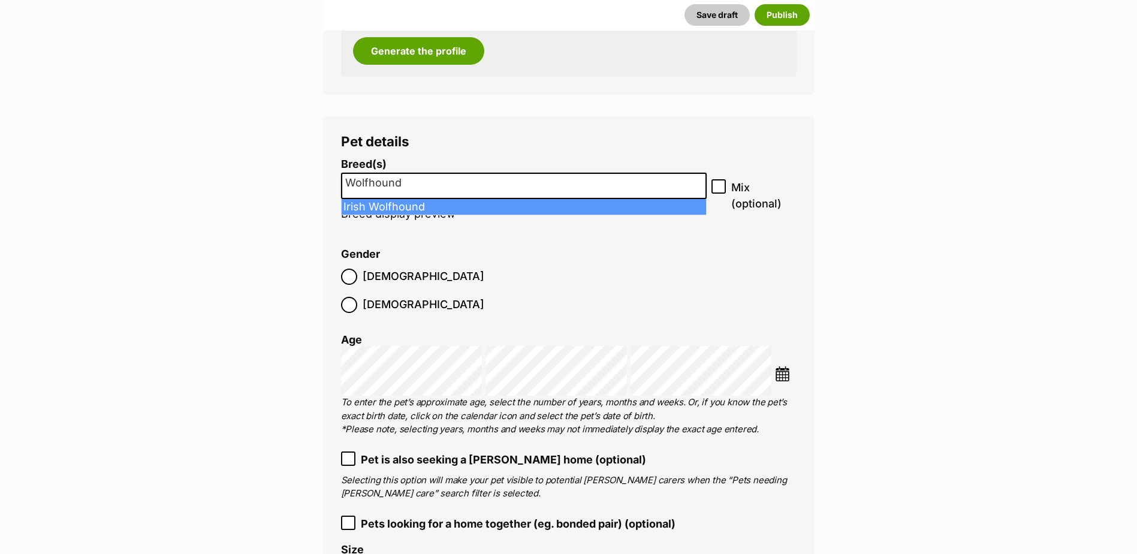
type input "Wolfhound"
select select "114"
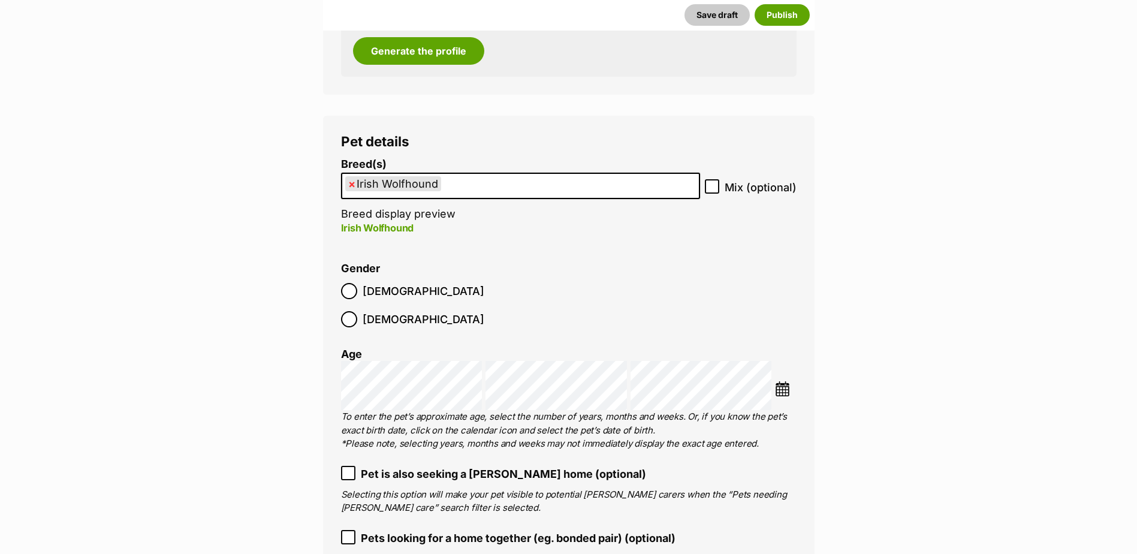
click at [714, 188] on icon at bounding box center [712, 186] width 8 height 8
click at [714, 188] on input "Mix (optional)" at bounding box center [712, 186] width 14 height 14
checkbox input "true"
click at [413, 311] on label "Female" at bounding box center [412, 319] width 143 height 16
click at [787, 381] on img at bounding box center [782, 388] width 15 height 15
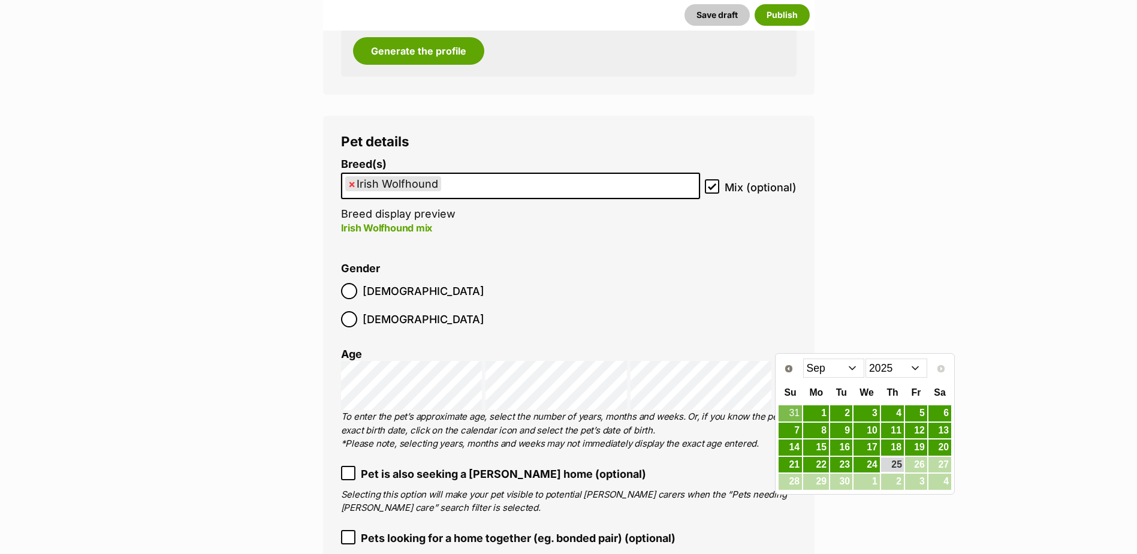
click at [850, 370] on select "Jan Feb Mar Apr May Jun Jul Aug Sep" at bounding box center [834, 367] width 62 height 19
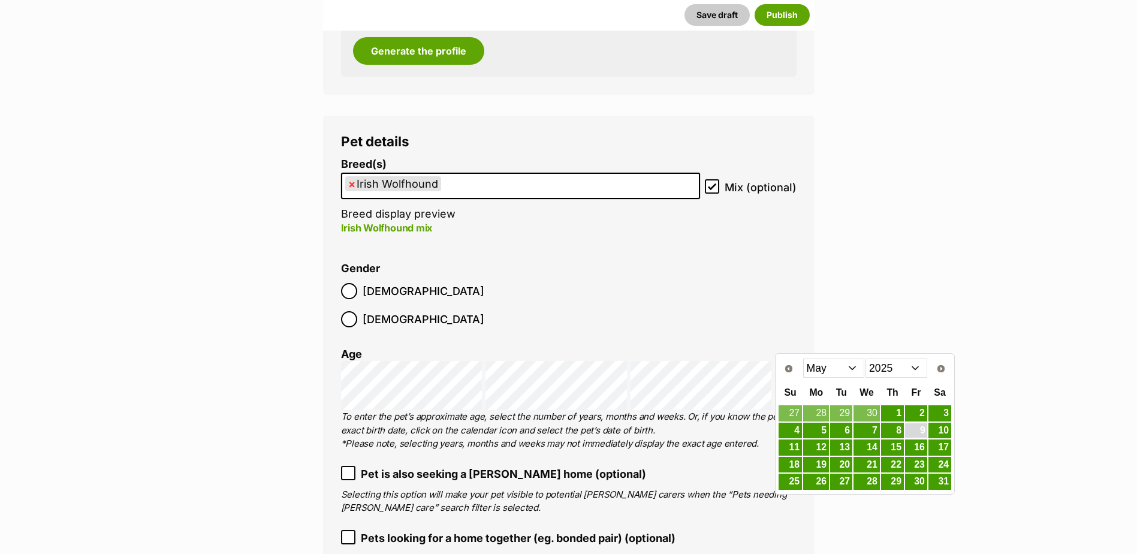
click at [914, 434] on link "9" at bounding box center [916, 430] width 22 height 15
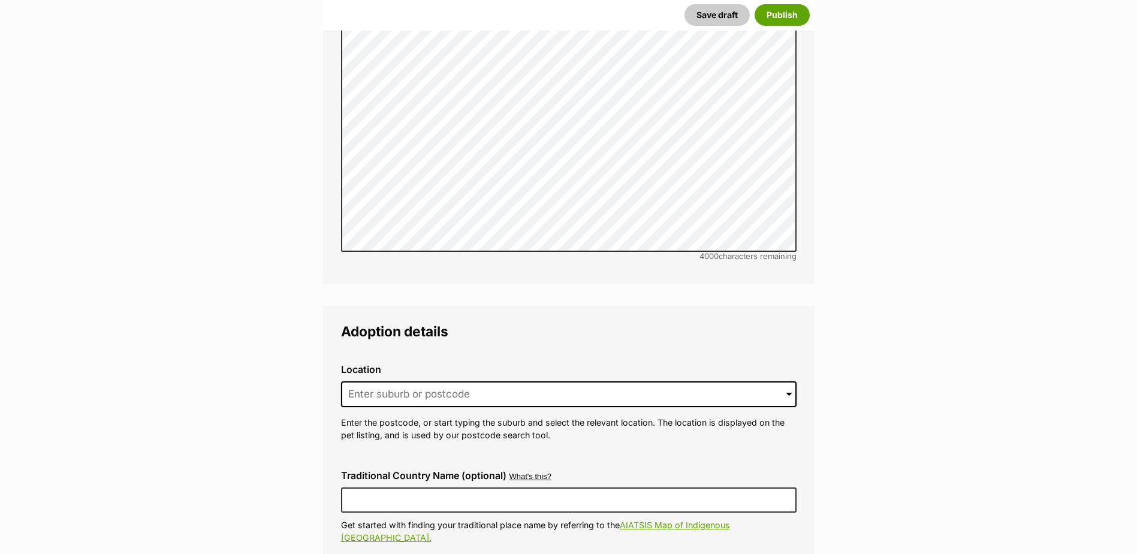
scroll to position [2754, 0]
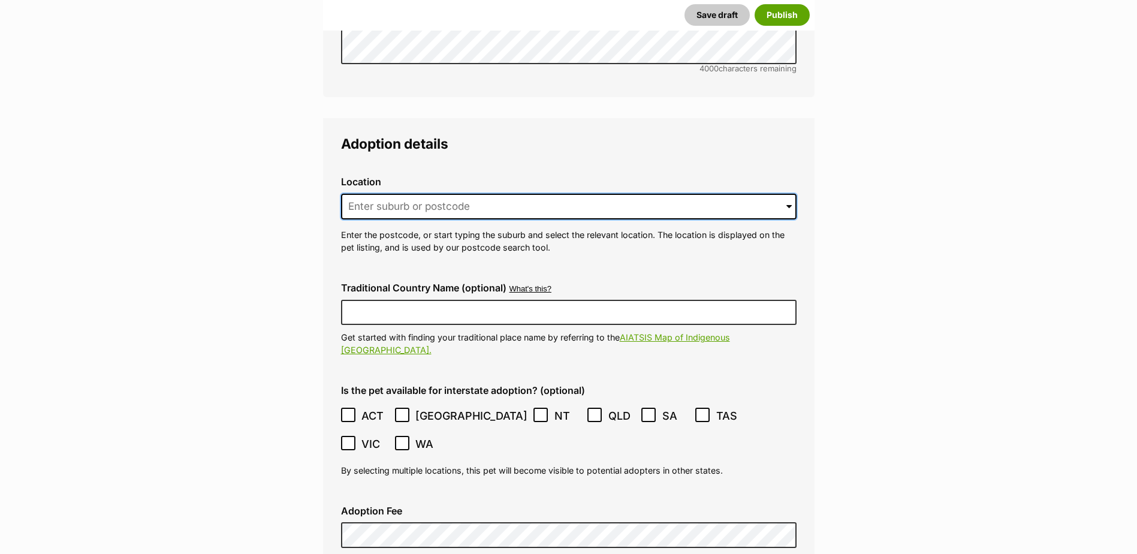
click at [436, 194] on input at bounding box center [568, 207] width 455 height 26
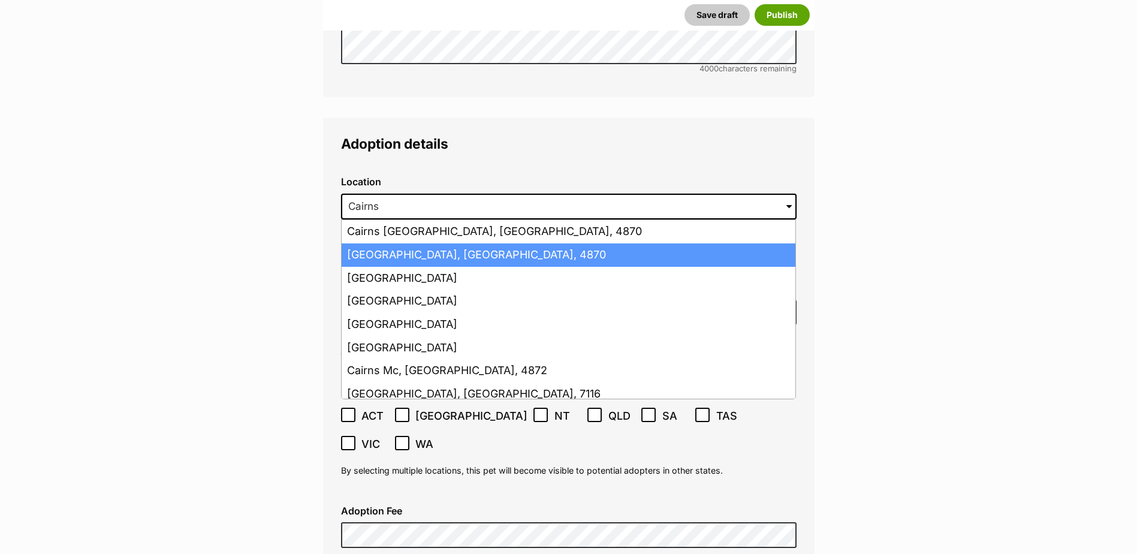
click at [464, 243] on li "Cairns, Queensland, 4870" at bounding box center [569, 254] width 454 height 23
type input "Cairns, Queensland, 4870"
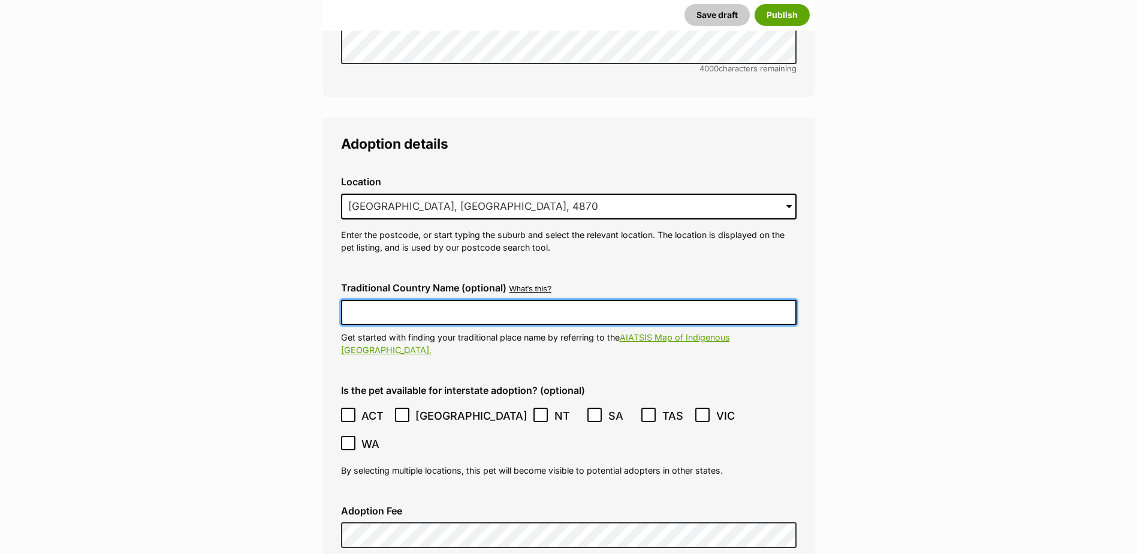
click at [455, 300] on input "Traditional Country Name (optional)" at bounding box center [568, 312] width 455 height 25
type input "Australia"
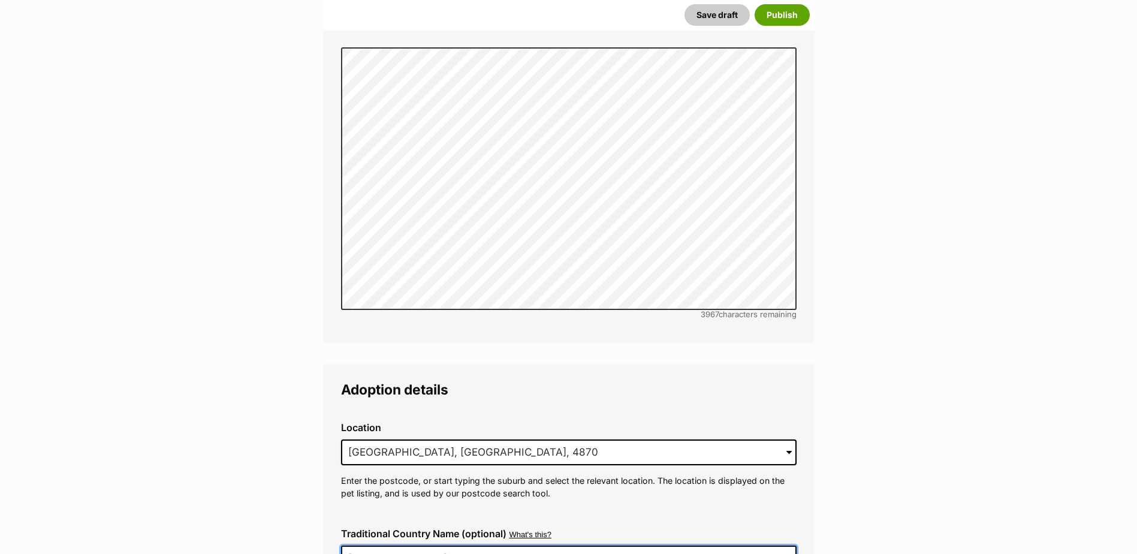
scroll to position [2658, 0]
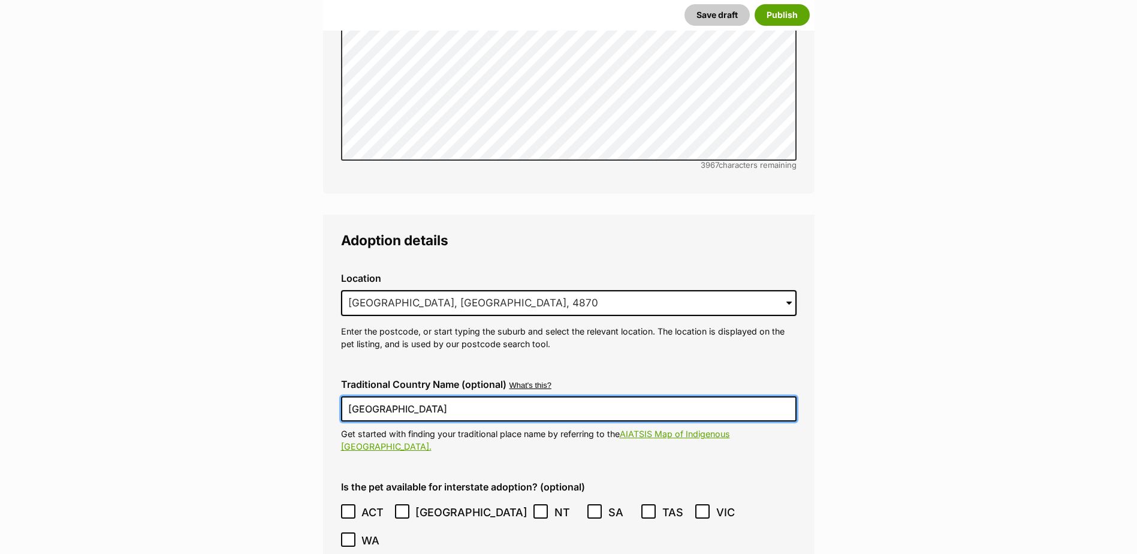
click at [350, 507] on icon at bounding box center [348, 511] width 8 height 8
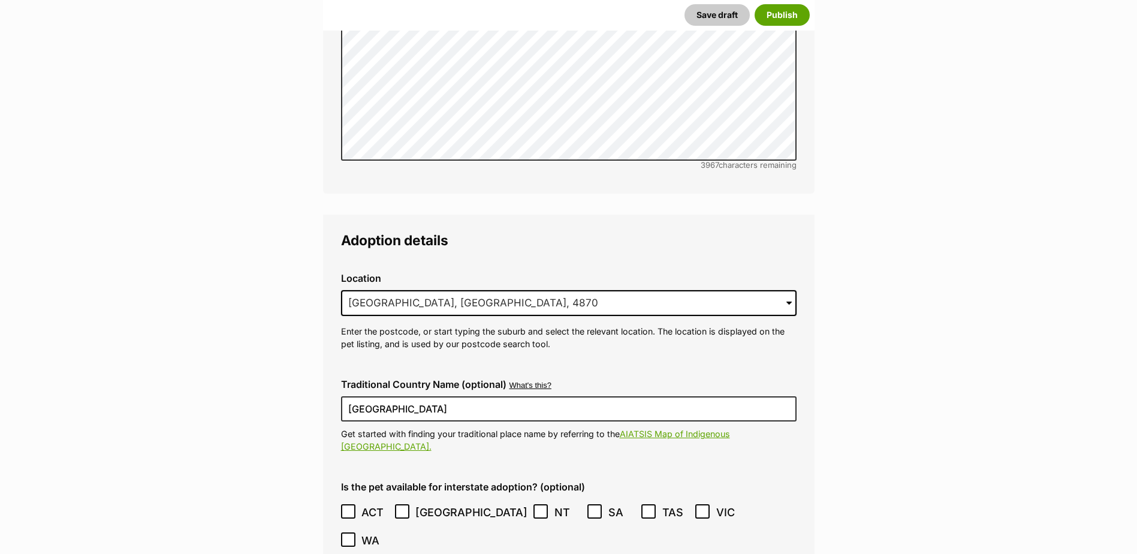
click at [403, 509] on icon at bounding box center [401, 511] width 7 height 5
click at [537, 509] on icon at bounding box center [540, 511] width 7 height 5
click at [587, 504] on label "SA" at bounding box center [611, 512] width 48 height 16
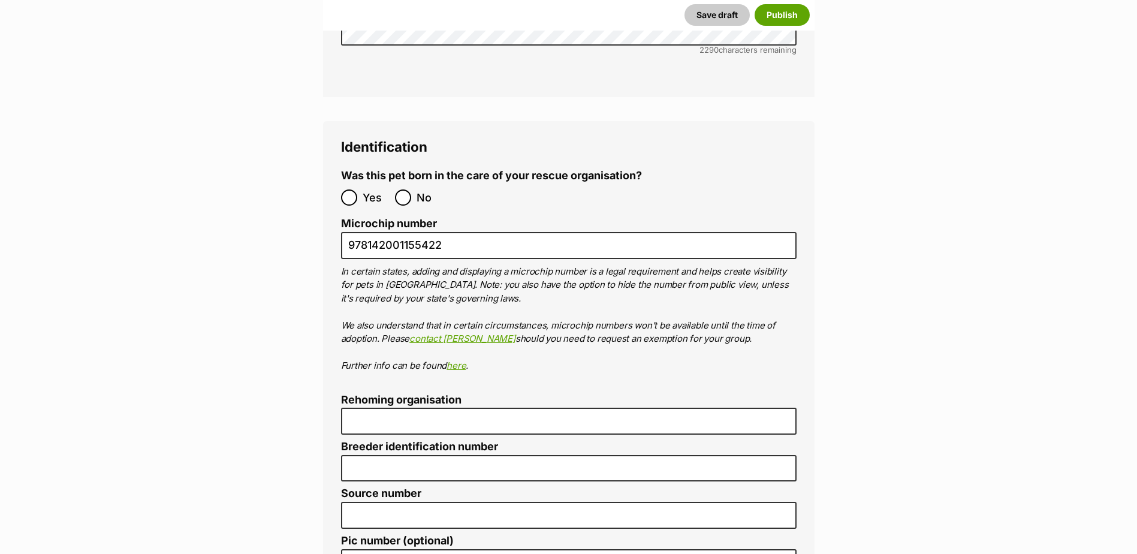
scroll to position [4036, 0]
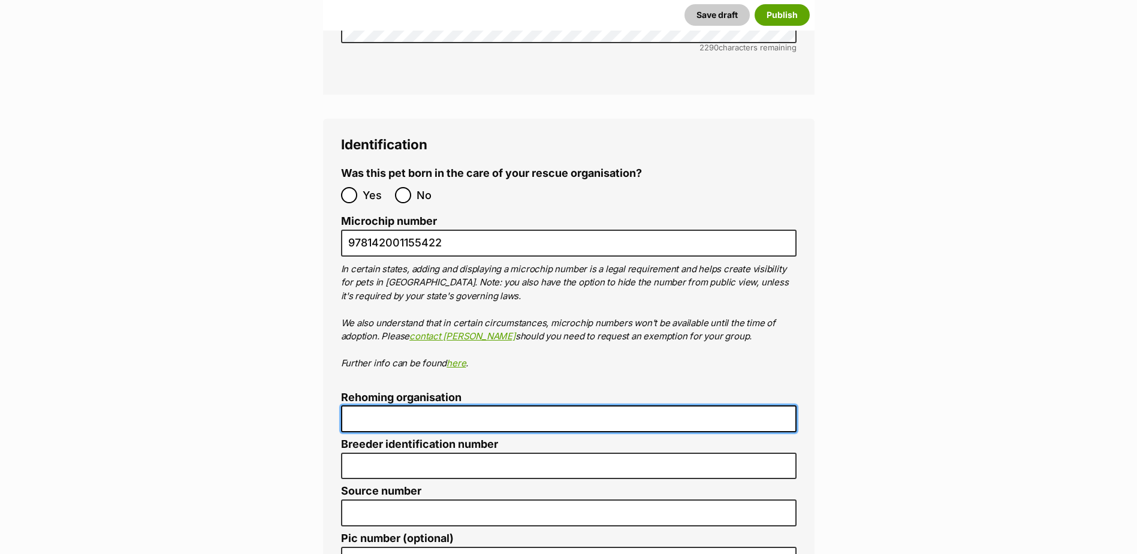
click at [425, 405] on input "Rehoming organisation" at bounding box center [568, 418] width 455 height 27
type input "Cairns Animal Rescue"
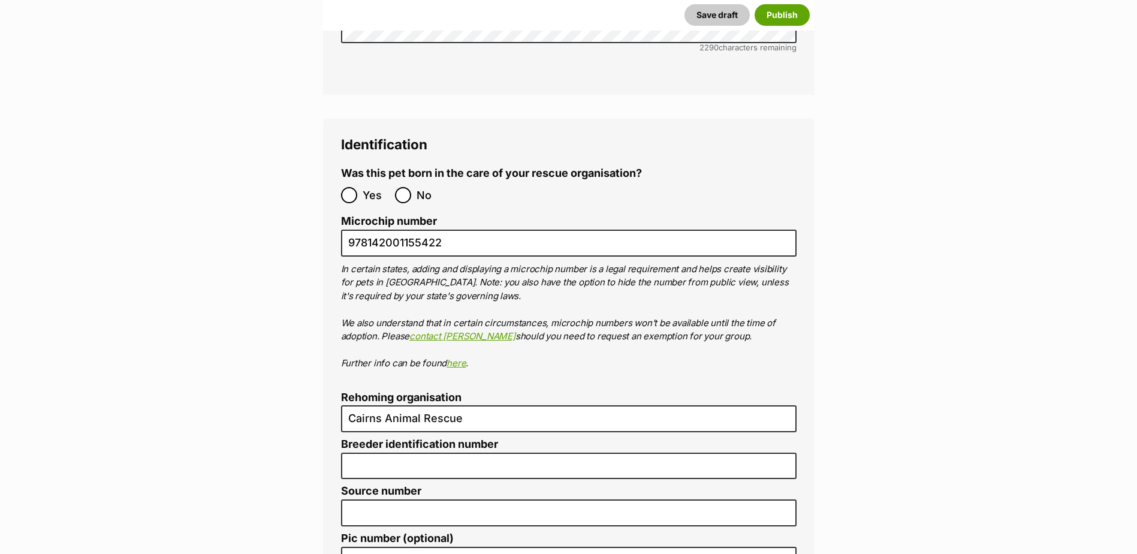
type input "BIN005204403508"
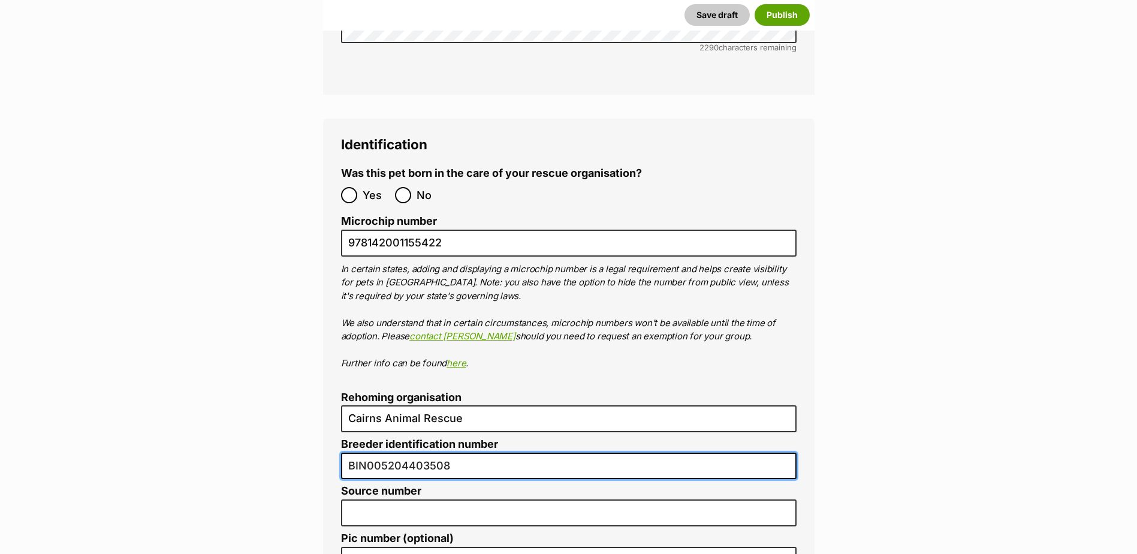
type input "RE116878"
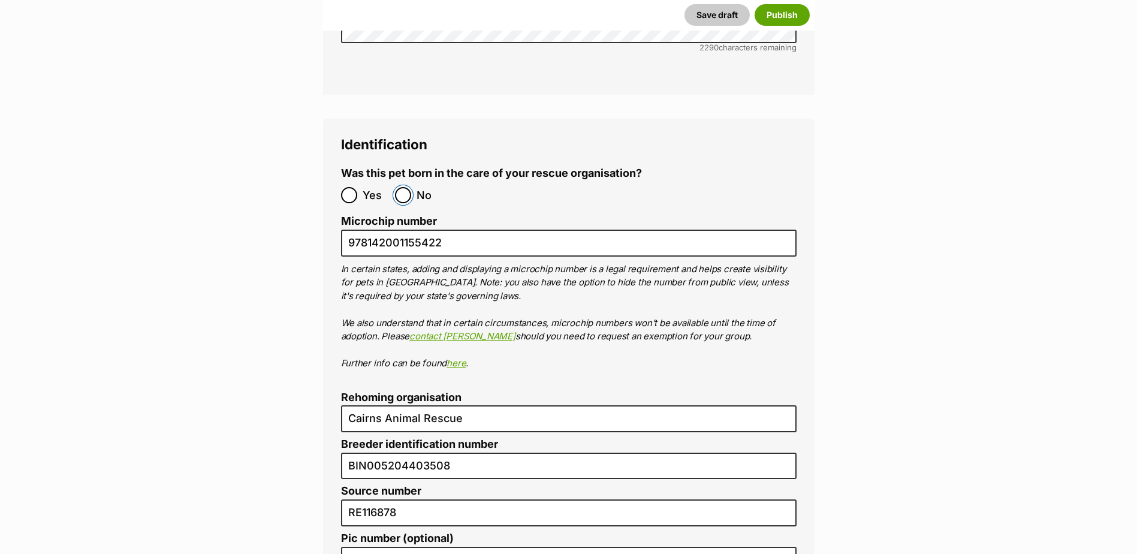
click at [406, 187] on input "No" at bounding box center [403, 195] width 16 height 16
radio input "true"
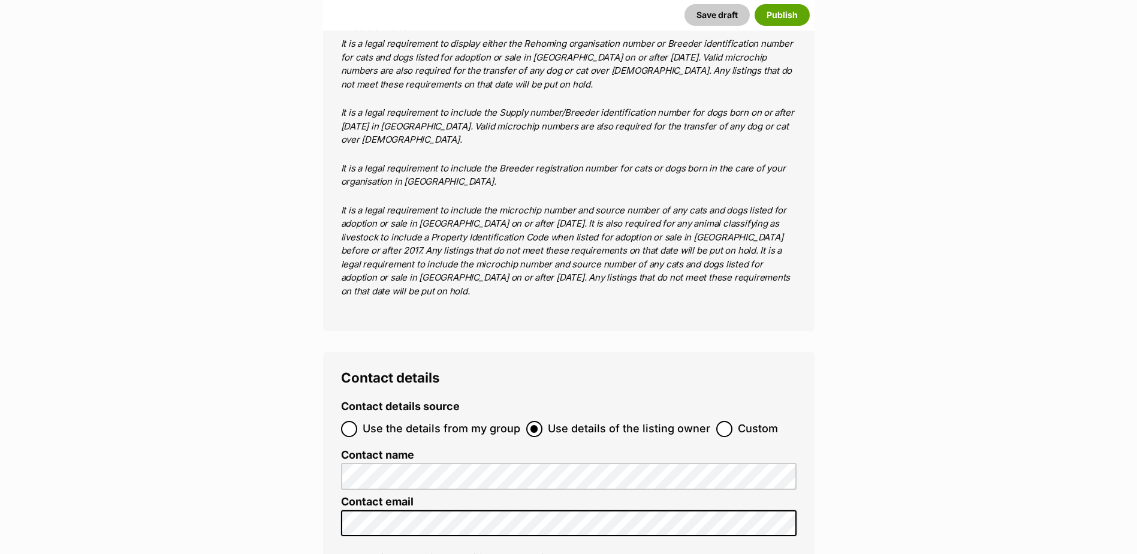
scroll to position [4695, 0]
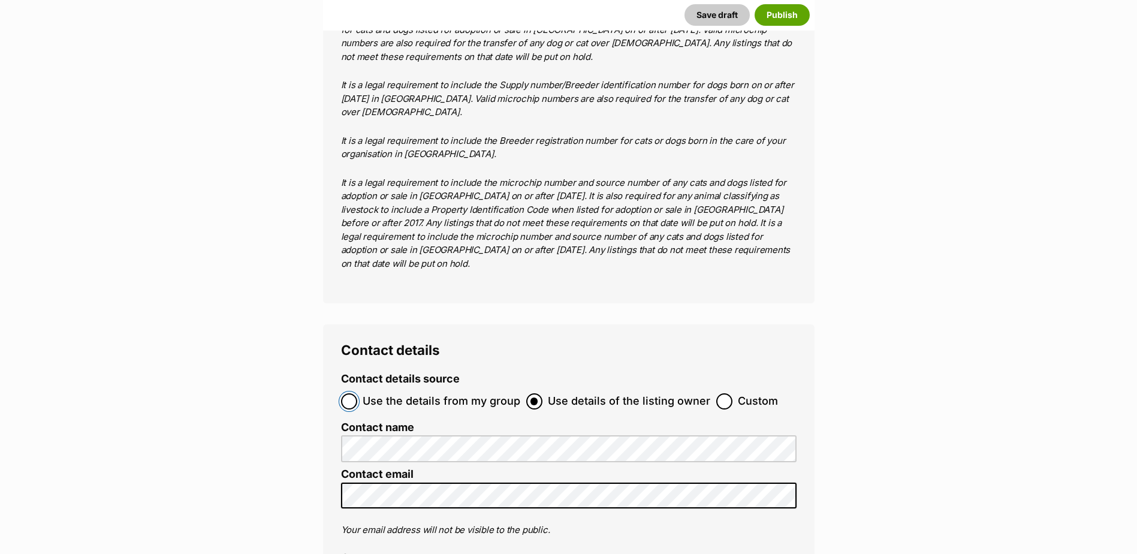
click at [351, 393] on input "Use the details from my group" at bounding box center [349, 401] width 16 height 16
radio input "true"
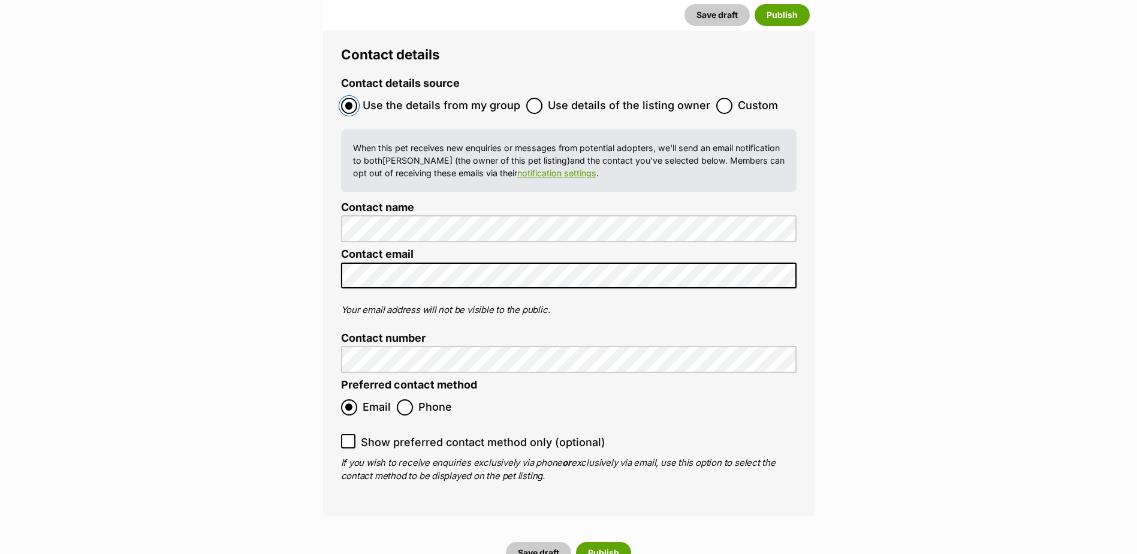
scroll to position [4995, 0]
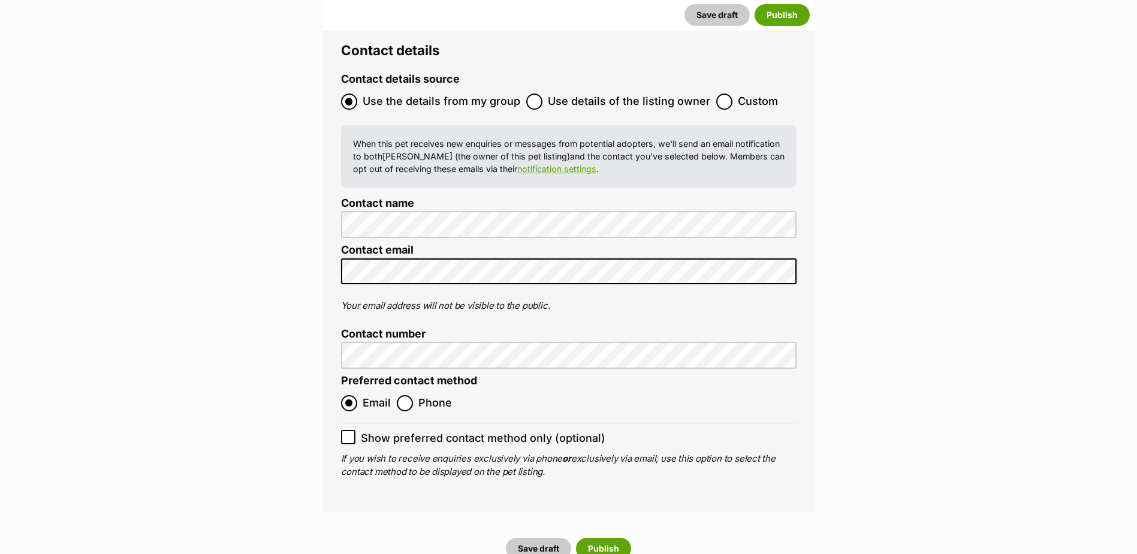
click at [344, 433] on icon at bounding box center [348, 437] width 8 height 8
click at [344, 430] on input "Show preferred contact method only (optional)" at bounding box center [348, 437] width 14 height 14
checkbox input "true"
click at [607, 537] on button "Publish" at bounding box center [603, 548] width 55 height 22
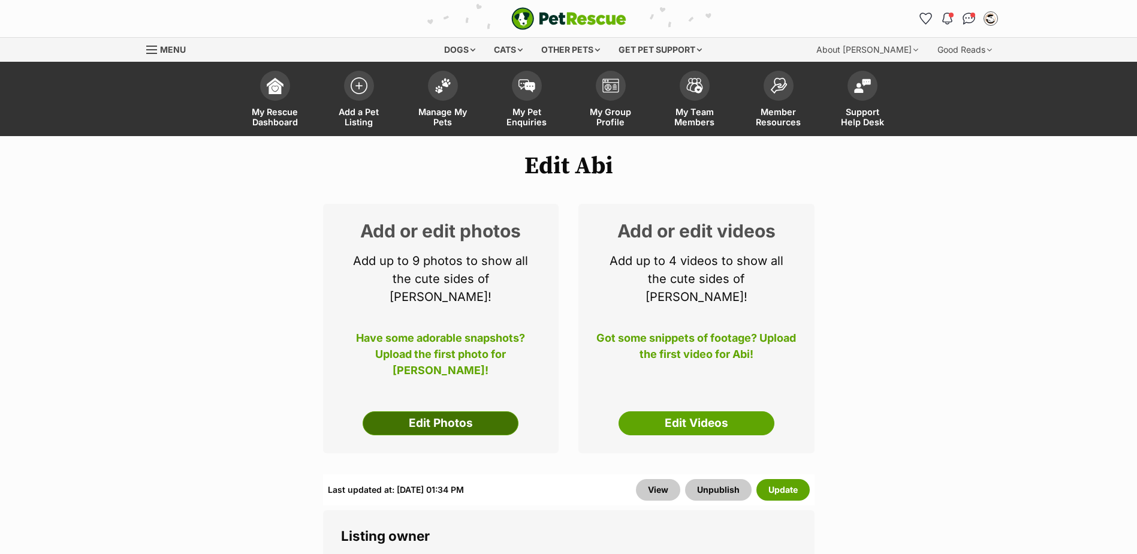
click at [455, 411] on link "Edit Photos" at bounding box center [440, 423] width 156 height 24
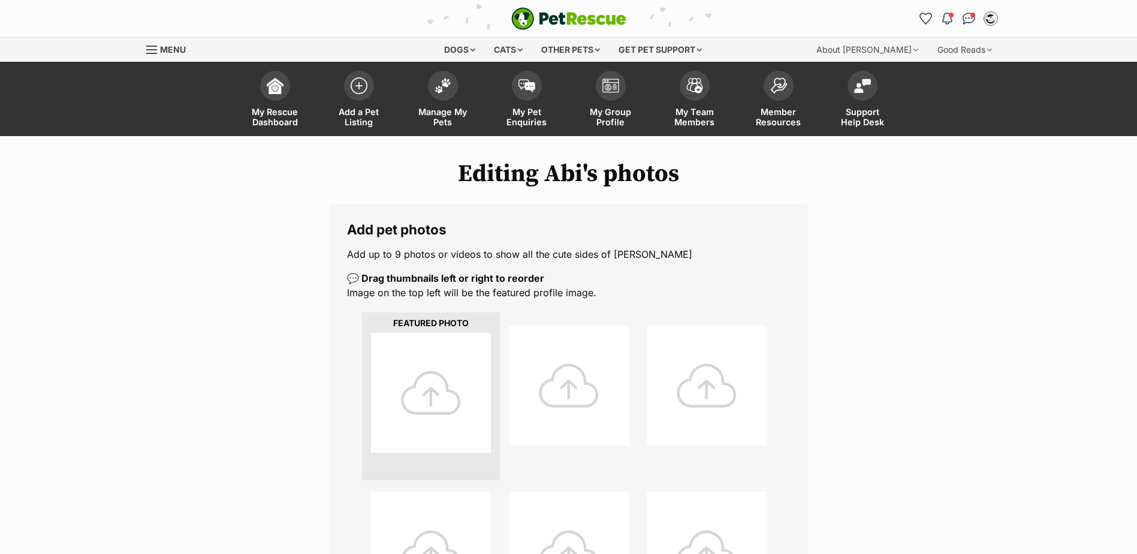
click at [425, 389] on div at bounding box center [431, 393] width 120 height 120
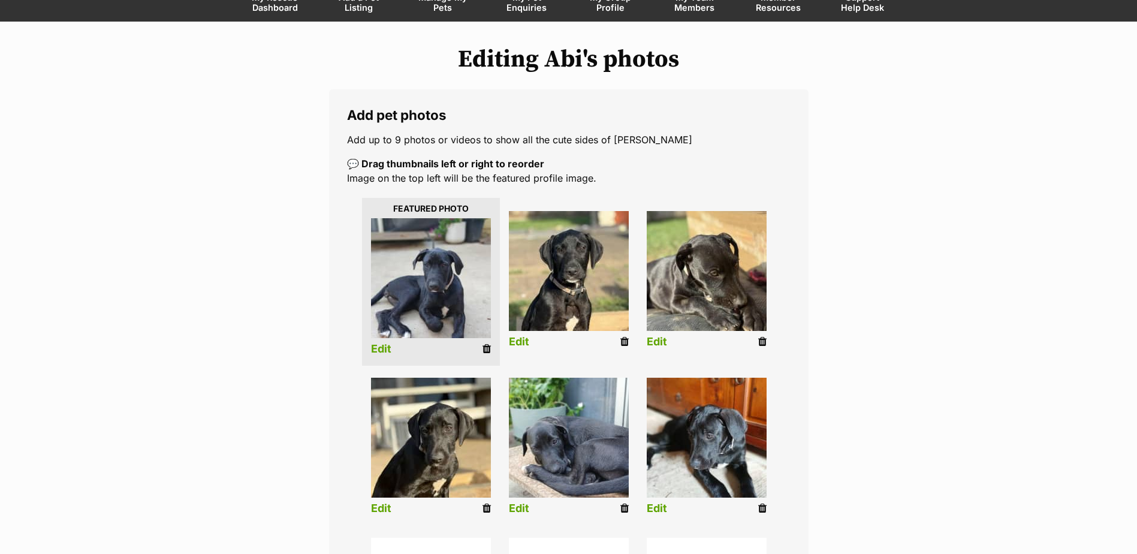
scroll to position [120, 0]
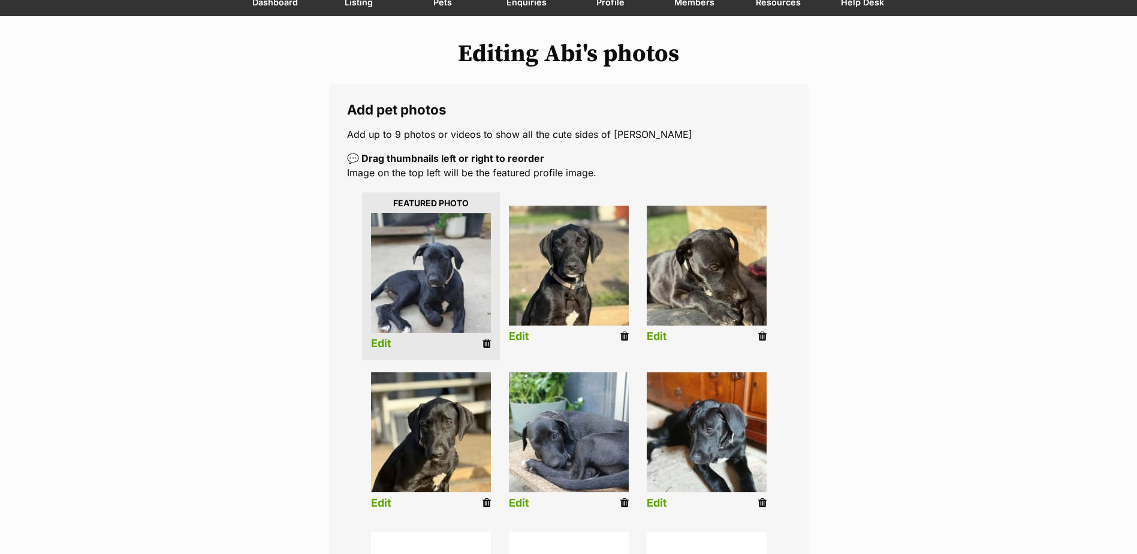
click at [381, 342] on link "Edit" at bounding box center [381, 343] width 20 height 13
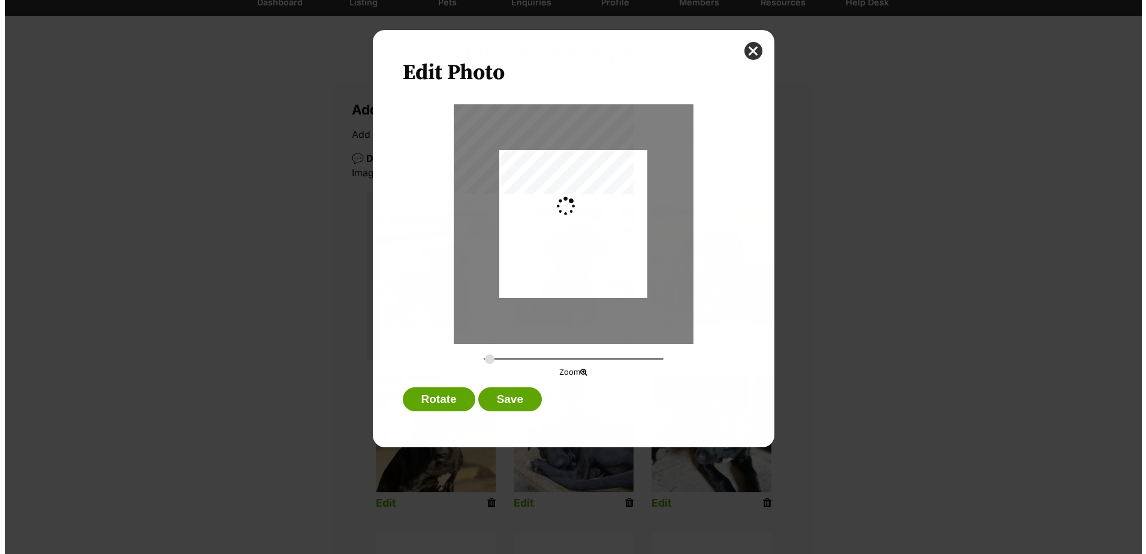
scroll to position [0, 0]
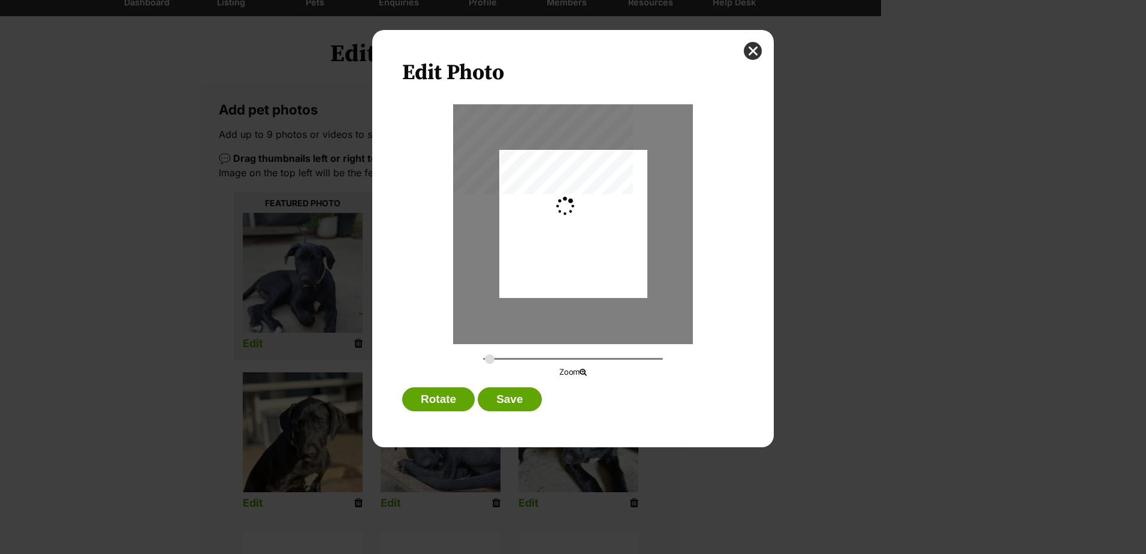
type input "0.2744"
click at [519, 403] on button "Save" at bounding box center [510, 399] width 64 height 24
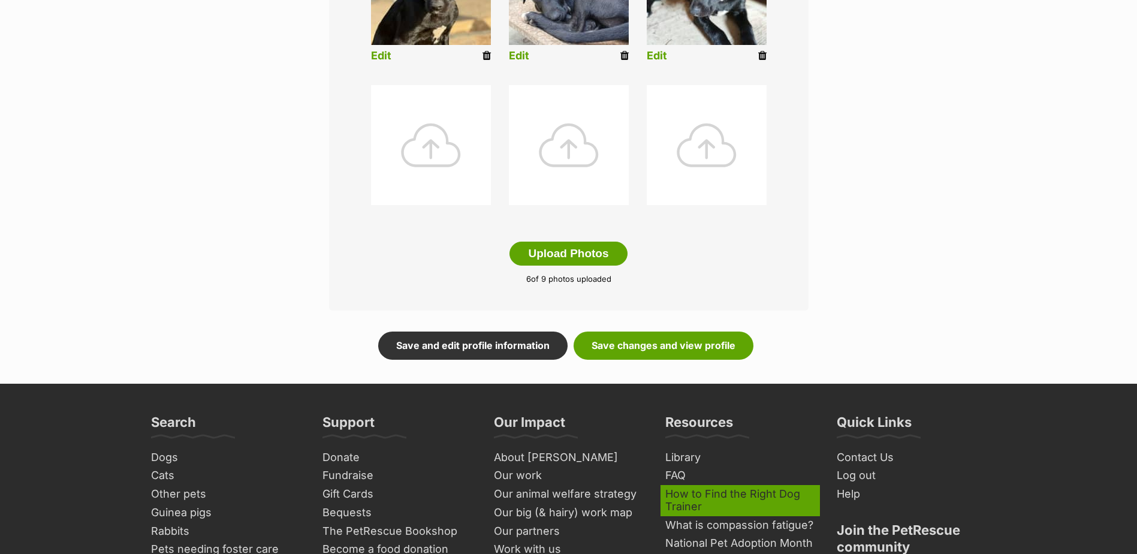
scroll to position [659, 0]
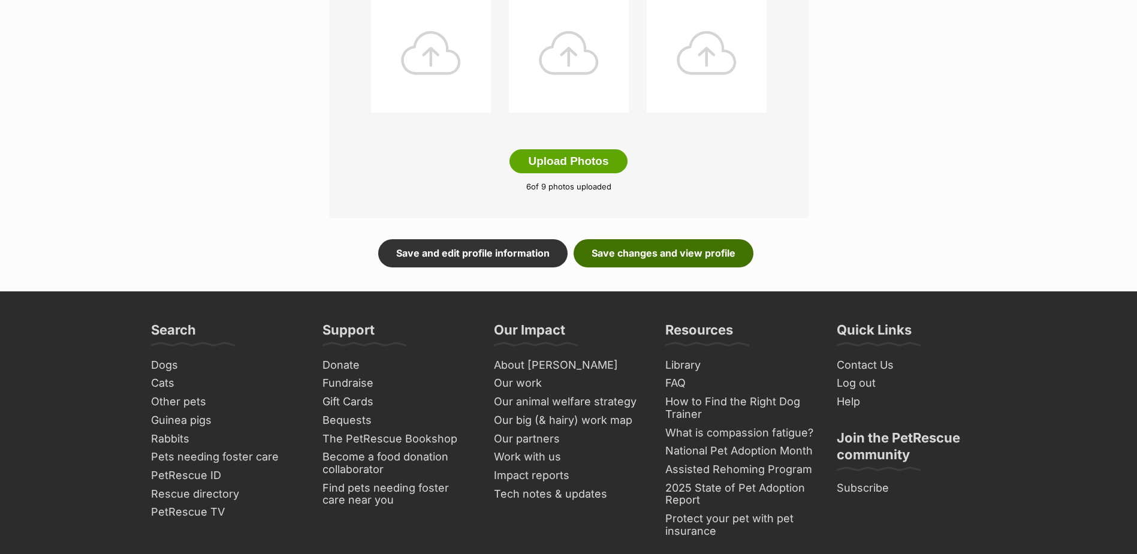
click at [712, 261] on link "Save changes and view profile" at bounding box center [663, 253] width 180 height 28
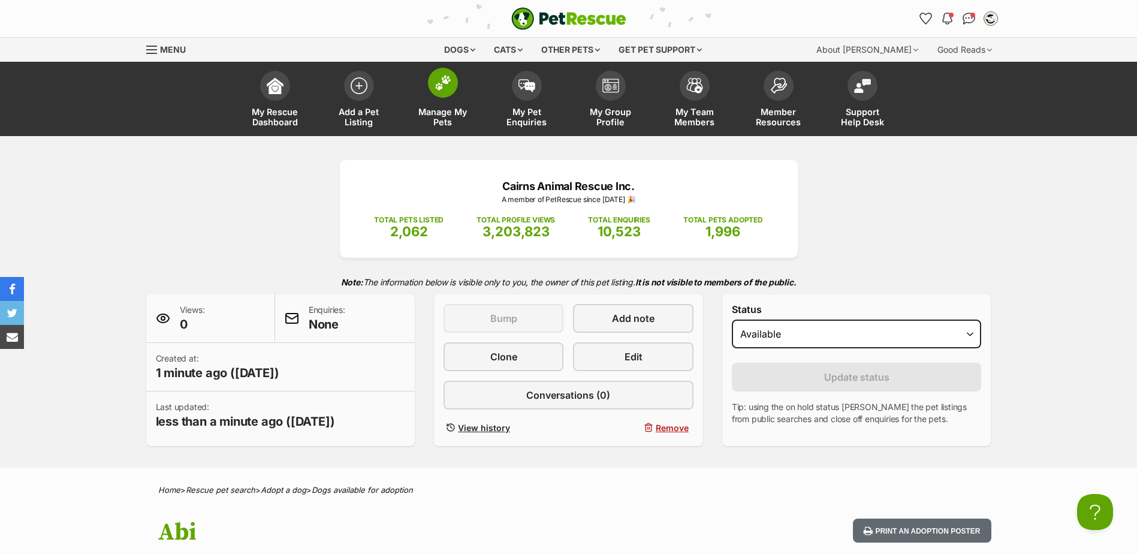
click at [439, 96] on span at bounding box center [443, 83] width 30 height 30
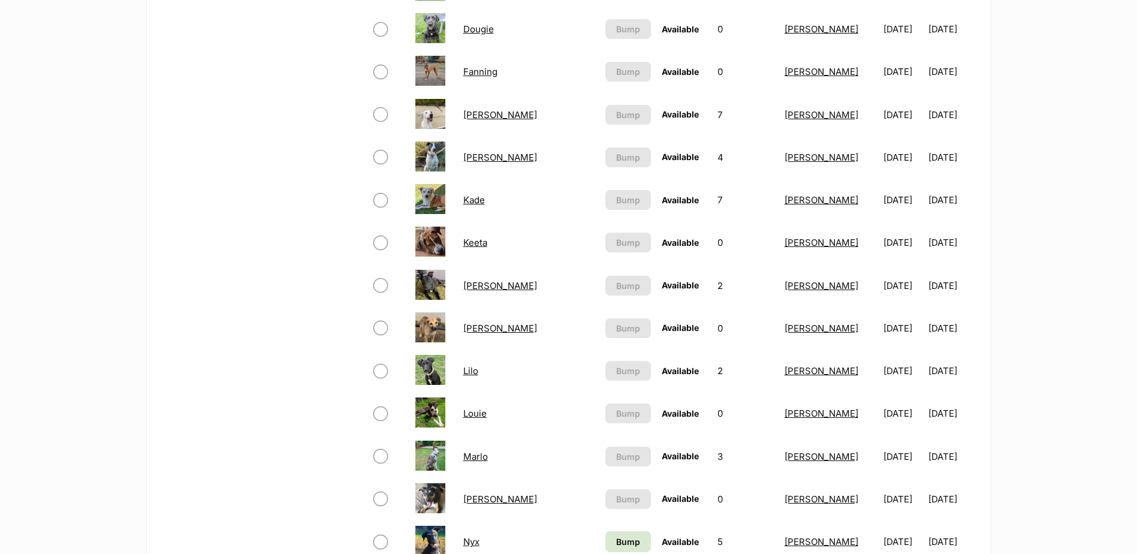
scroll to position [899, 0]
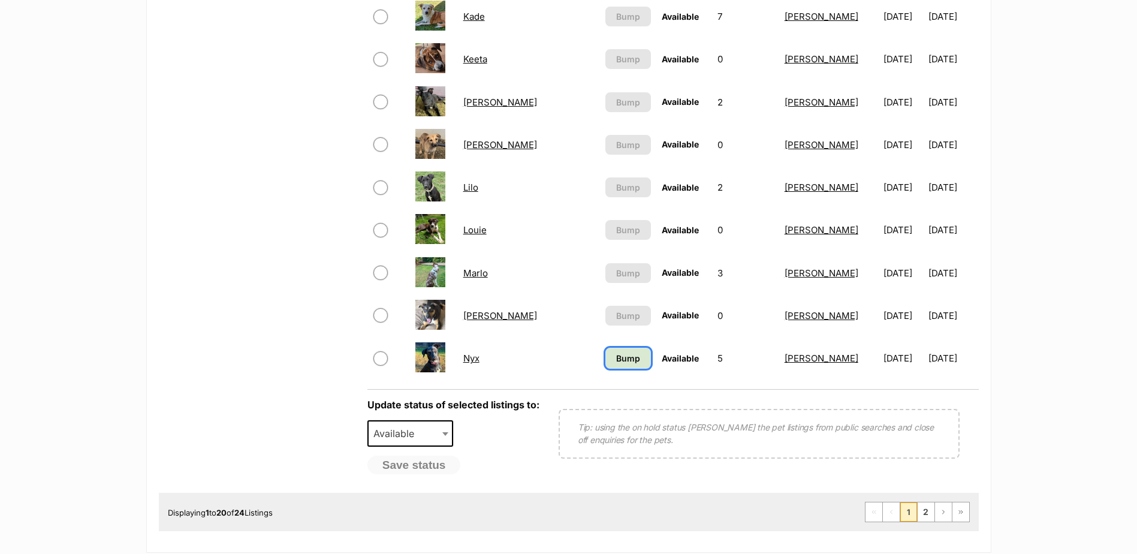
click at [605, 355] on link "Bump" at bounding box center [628, 358] width 46 height 21
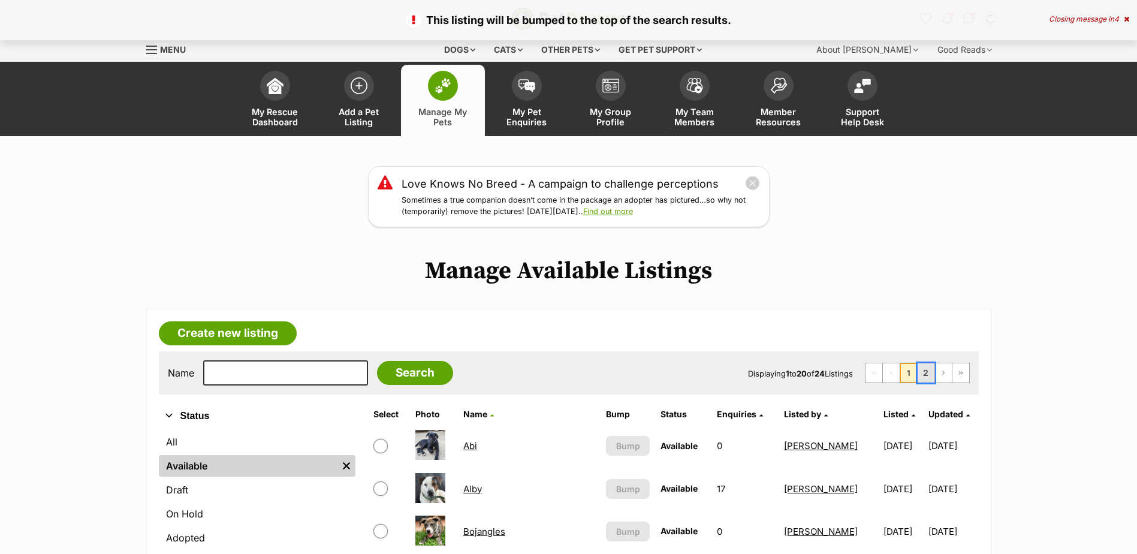
click at [921, 372] on link "2" at bounding box center [925, 372] width 17 height 19
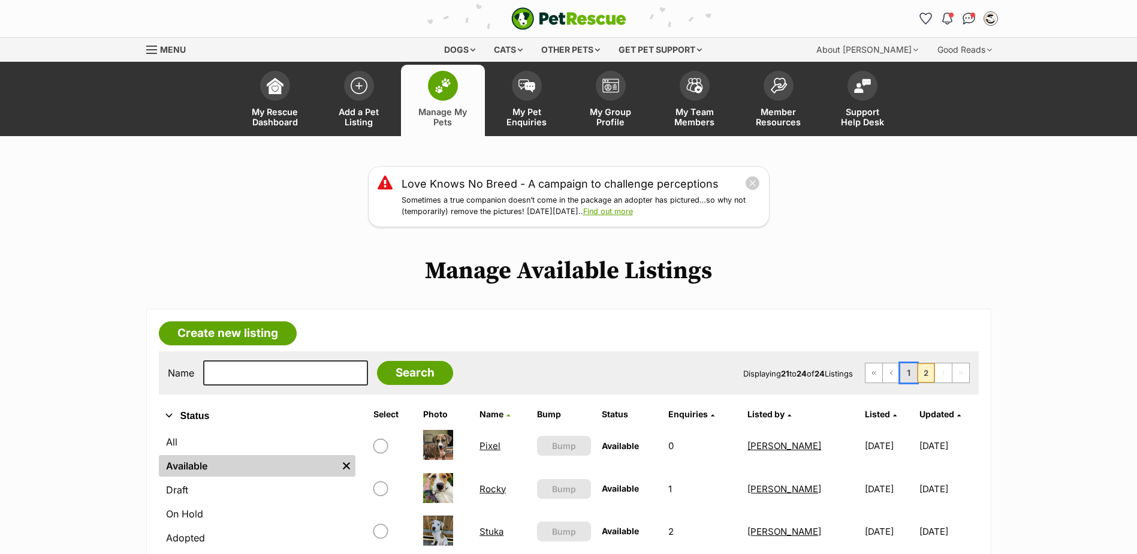
click at [911, 376] on link "1" at bounding box center [908, 372] width 17 height 19
